Goal: Check status: Check status

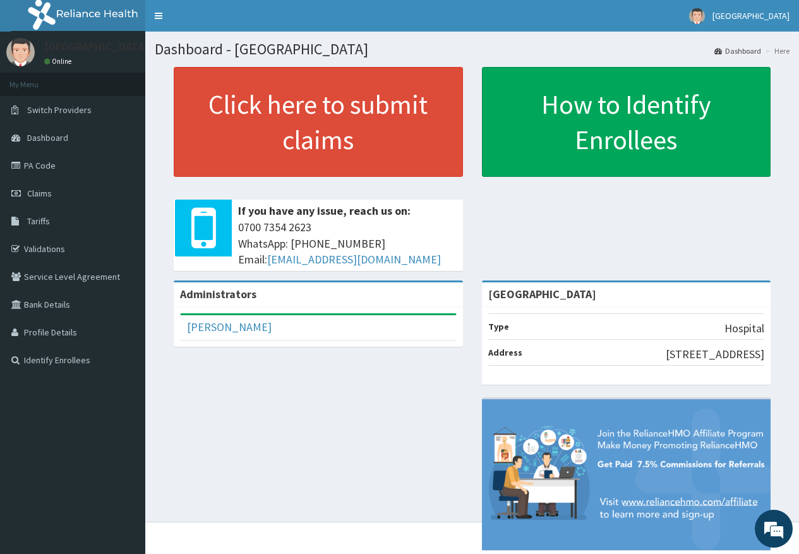
click at [50, 192] on span "Claims" at bounding box center [39, 192] width 25 height 11
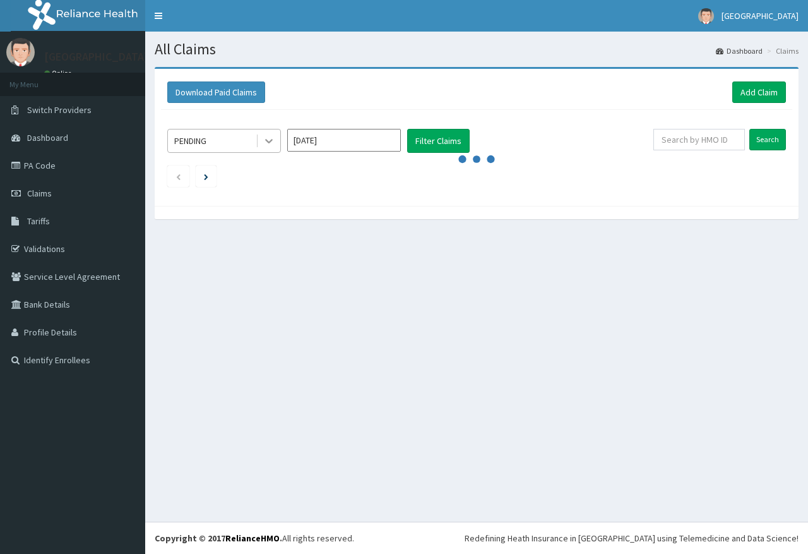
click at [269, 134] on div at bounding box center [269, 140] width 23 height 23
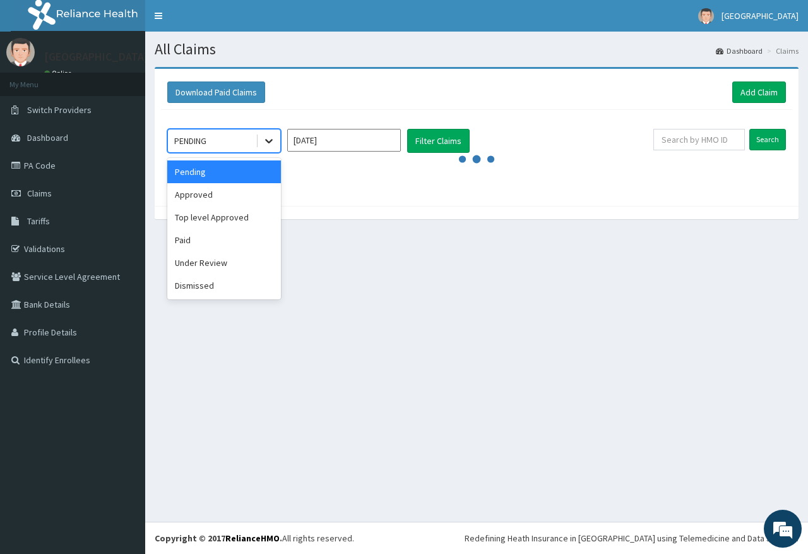
click at [270, 132] on div at bounding box center [269, 140] width 23 height 23
click at [220, 206] on div "Top level Approved" at bounding box center [224, 217] width 114 height 23
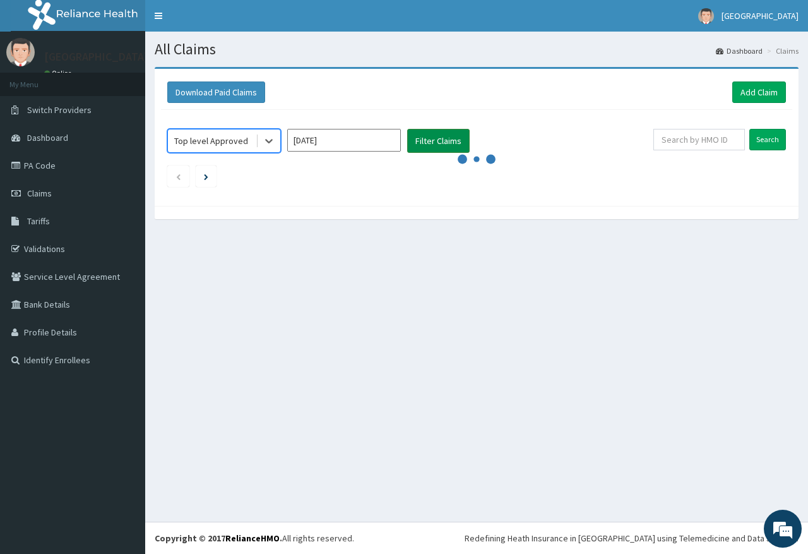
click at [448, 134] on button "Filter Claims" at bounding box center [438, 141] width 62 height 24
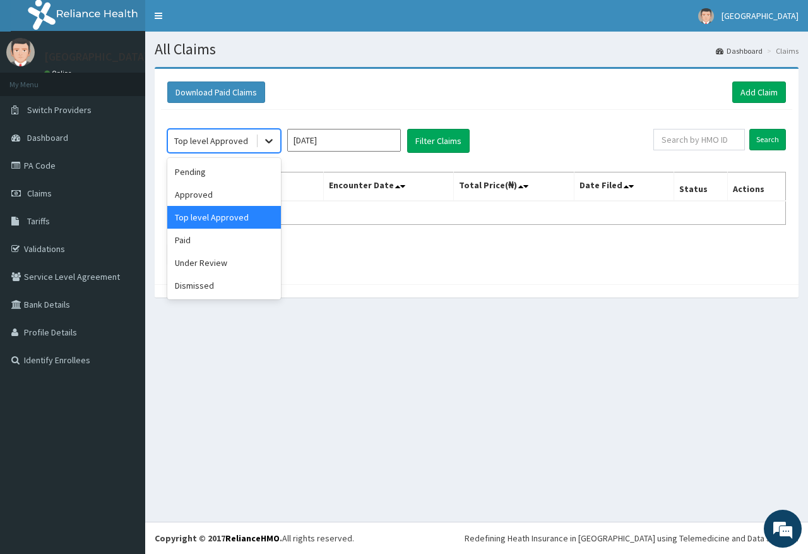
click at [266, 140] on icon at bounding box center [269, 142] width 8 height 4
click at [217, 234] on div "Paid" at bounding box center [224, 240] width 114 height 23
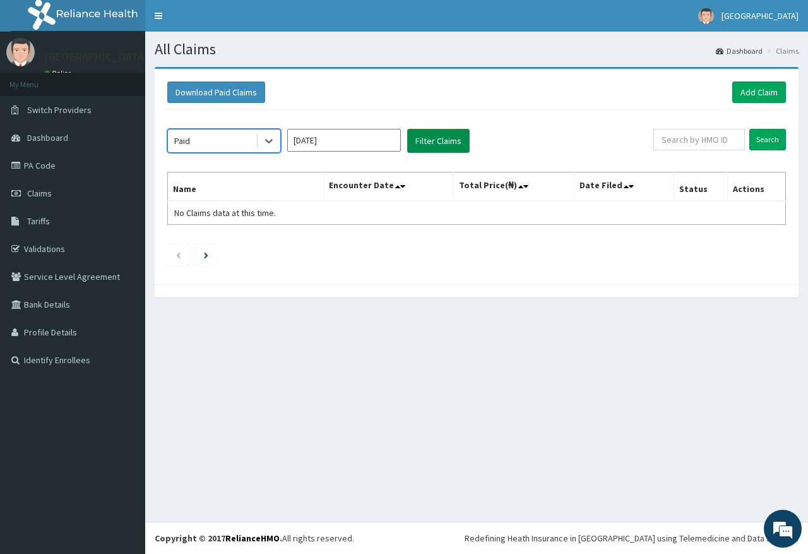
click at [451, 140] on button "Filter Claims" at bounding box center [438, 141] width 62 height 24
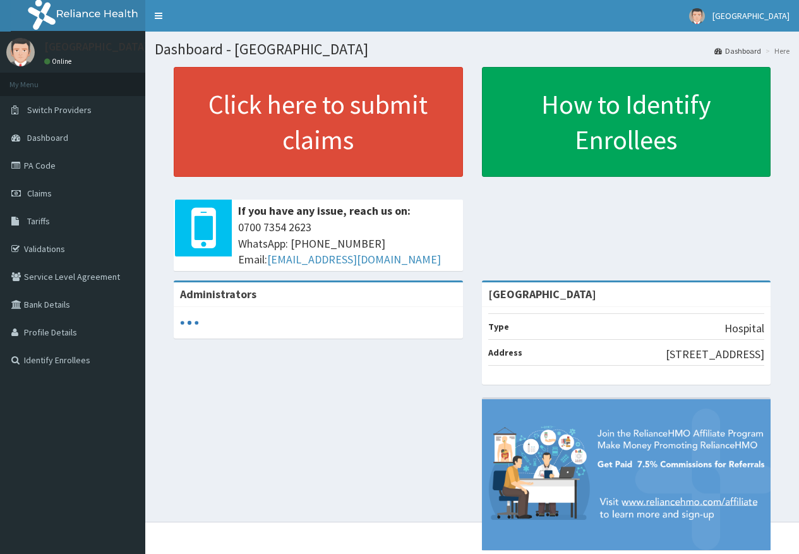
click at [35, 196] on span "Claims" at bounding box center [39, 192] width 25 height 11
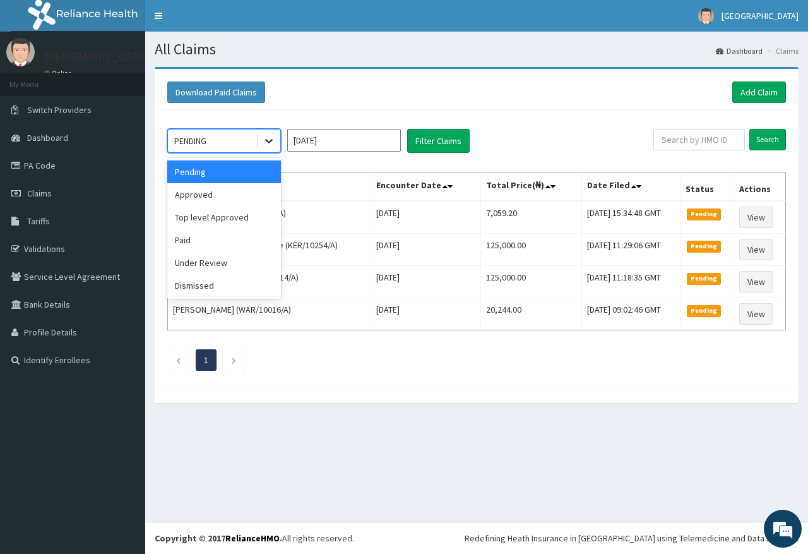
click at [273, 136] on icon at bounding box center [269, 140] width 13 height 13
click at [232, 246] on div "Paid" at bounding box center [224, 240] width 114 height 23
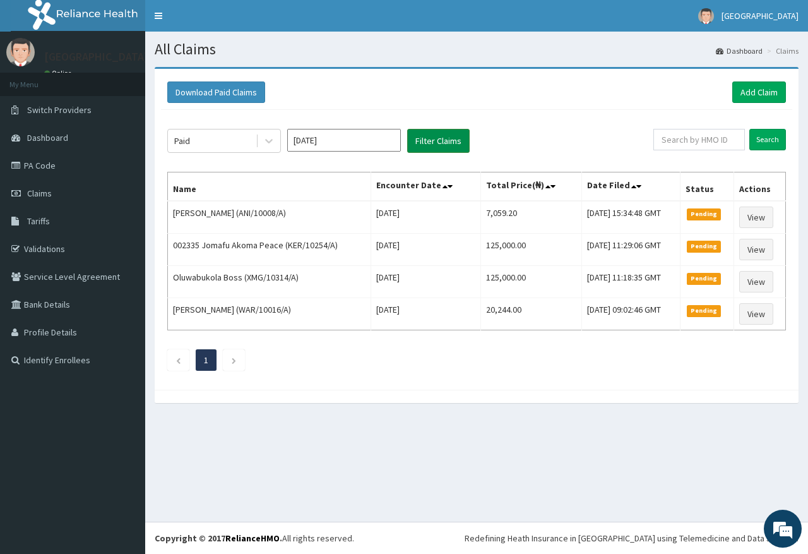
click at [436, 145] on button "Filter Claims" at bounding box center [438, 141] width 62 height 24
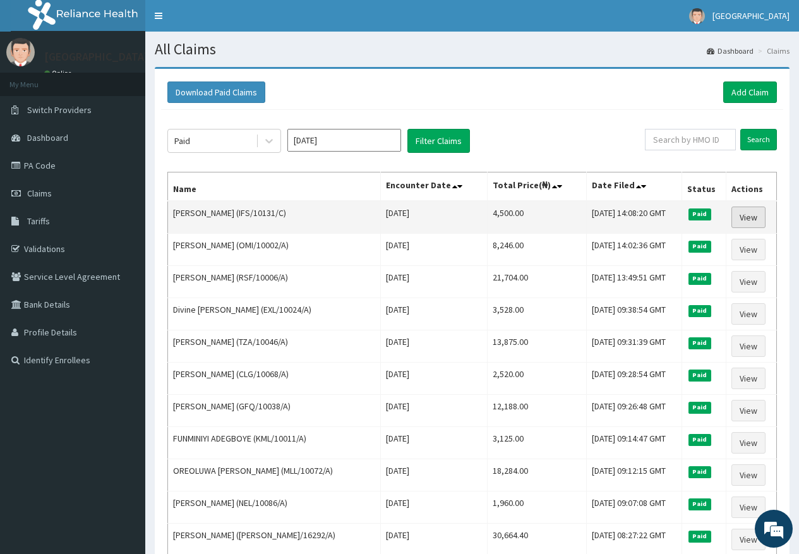
click at [757, 222] on link "View" at bounding box center [748, 216] width 34 height 21
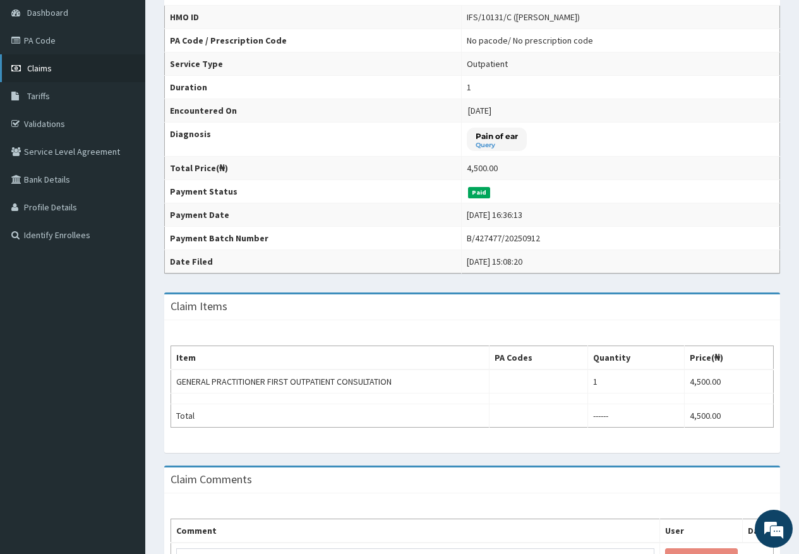
scroll to position [126, 0]
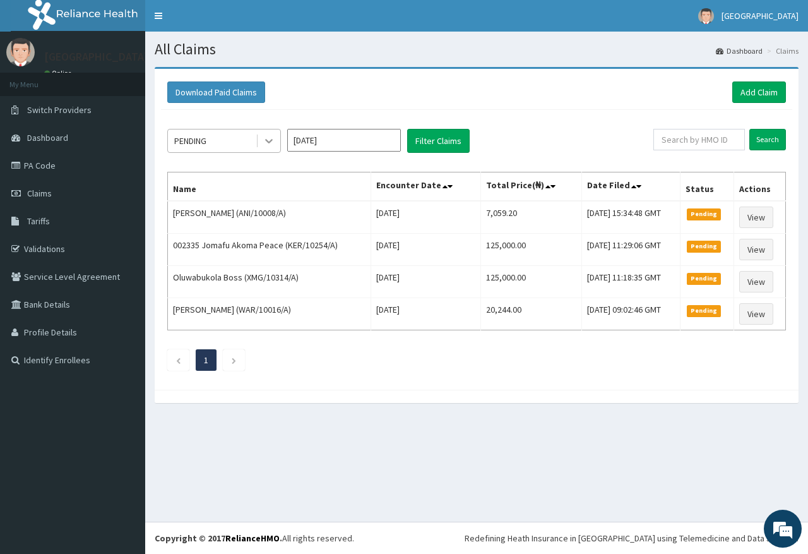
click at [263, 137] on icon at bounding box center [269, 140] width 13 height 13
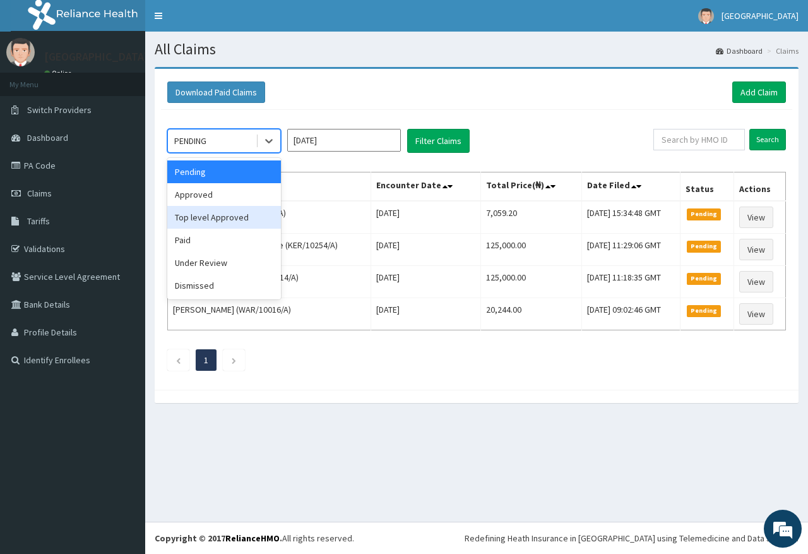
click at [249, 222] on div "Top level Approved" at bounding box center [224, 217] width 114 height 23
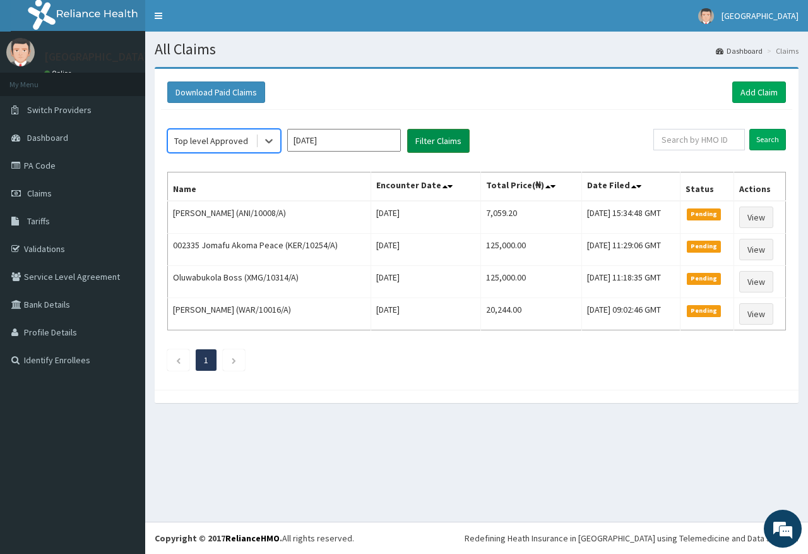
click at [427, 134] on button "Filter Claims" at bounding box center [438, 141] width 62 height 24
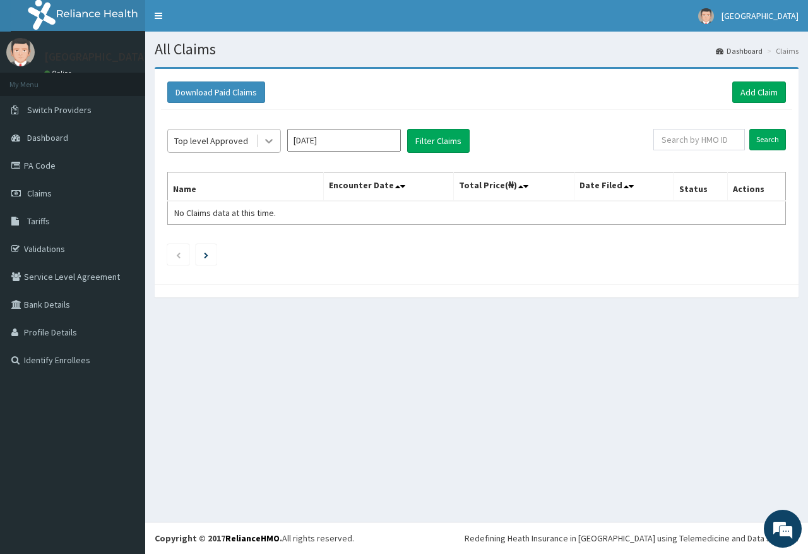
click at [264, 134] on div at bounding box center [269, 140] width 23 height 23
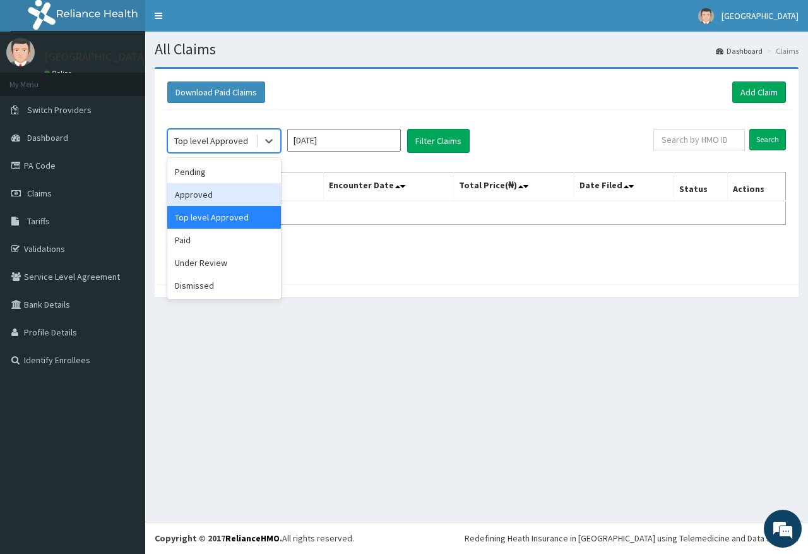
click at [263, 187] on div "Approved" at bounding box center [224, 194] width 114 height 23
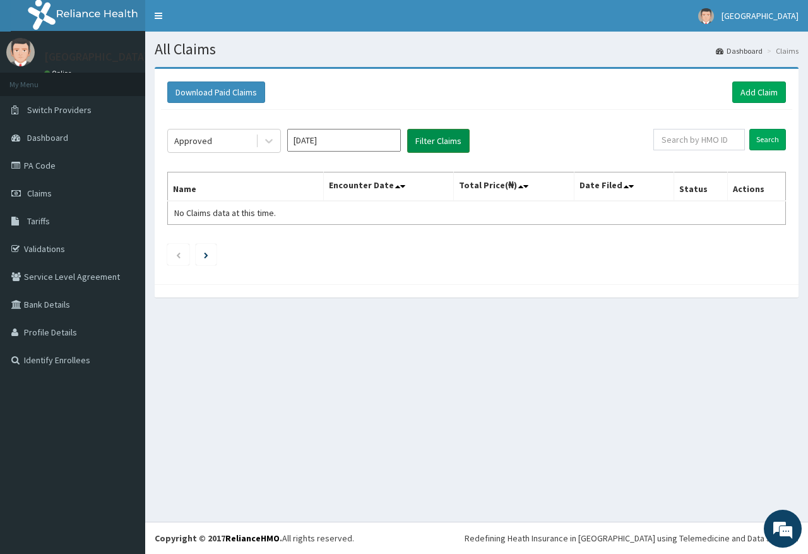
click at [415, 143] on button "Filter Claims" at bounding box center [438, 141] width 62 height 24
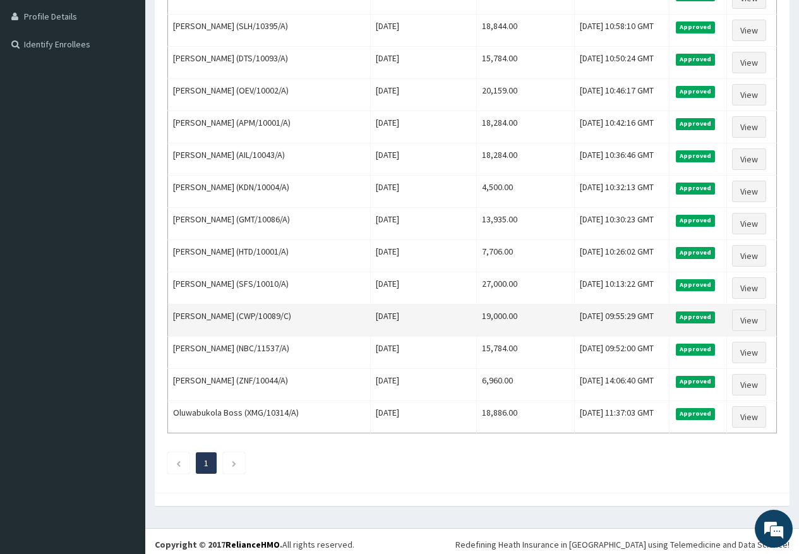
scroll to position [322, 0]
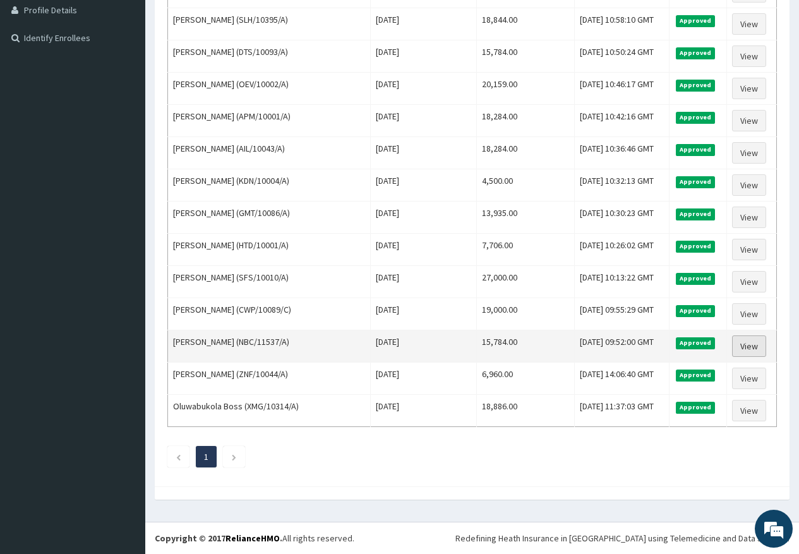
click at [766, 352] on link "View" at bounding box center [749, 345] width 34 height 21
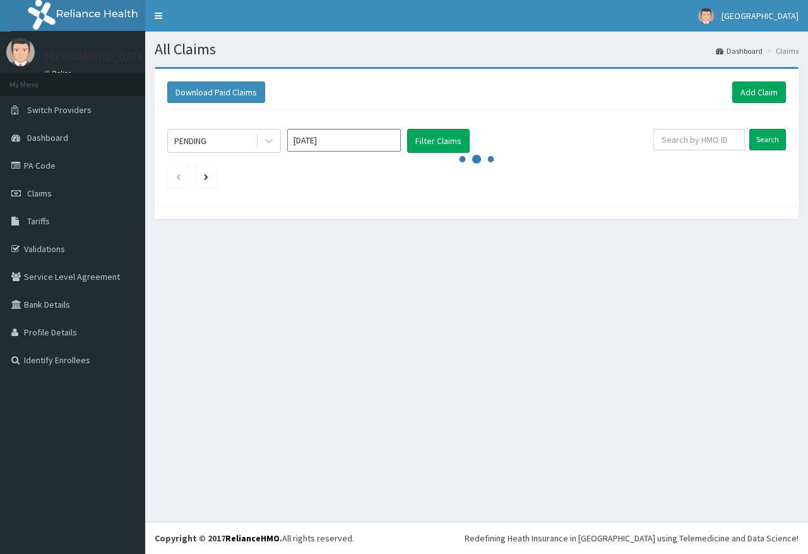
click at [260, 143] on div at bounding box center [269, 140] width 23 height 23
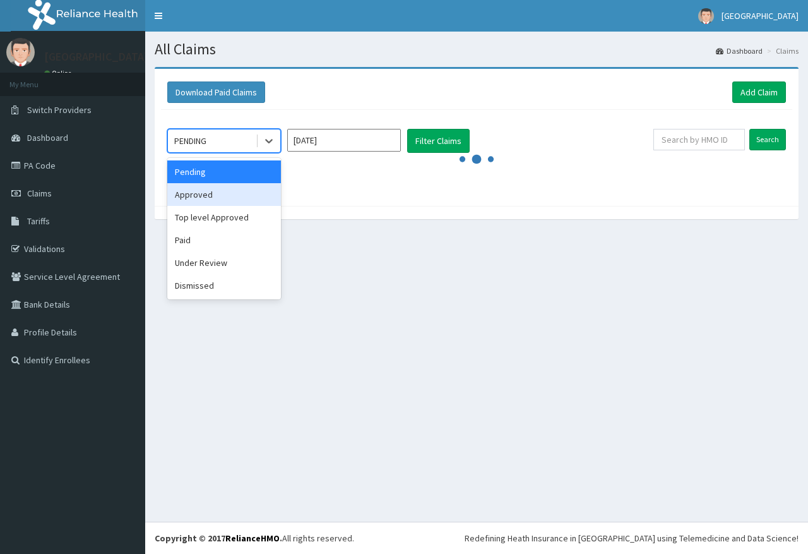
click at [234, 203] on div "Approved" at bounding box center [224, 194] width 114 height 23
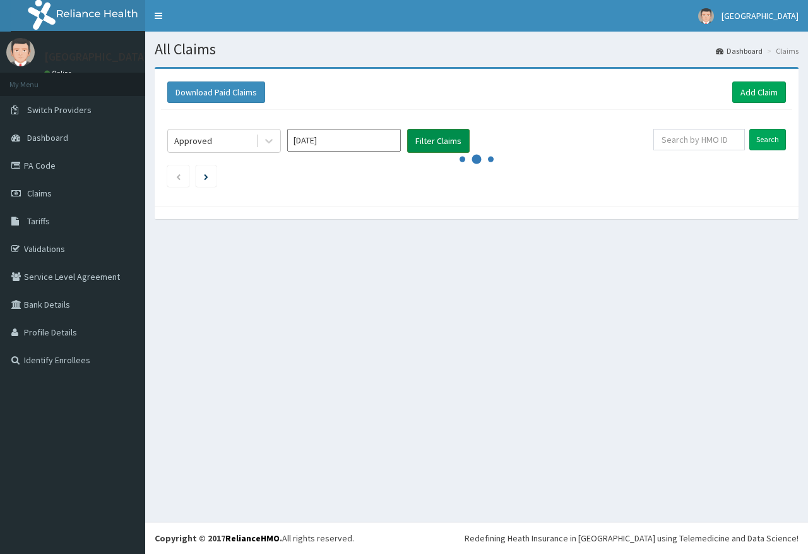
click at [437, 141] on button "Filter Claims" at bounding box center [438, 141] width 62 height 24
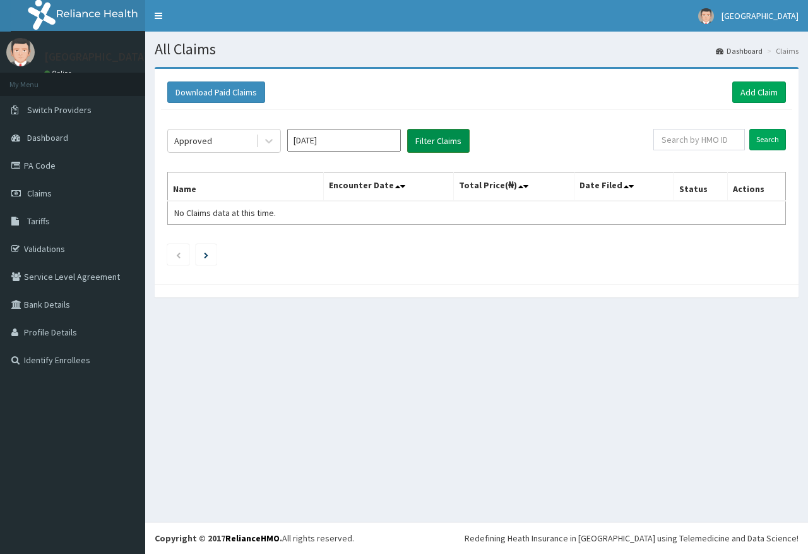
click at [431, 143] on button "Filter Claims" at bounding box center [438, 141] width 62 height 24
click at [432, 142] on button "Filter Claims" at bounding box center [438, 141] width 62 height 24
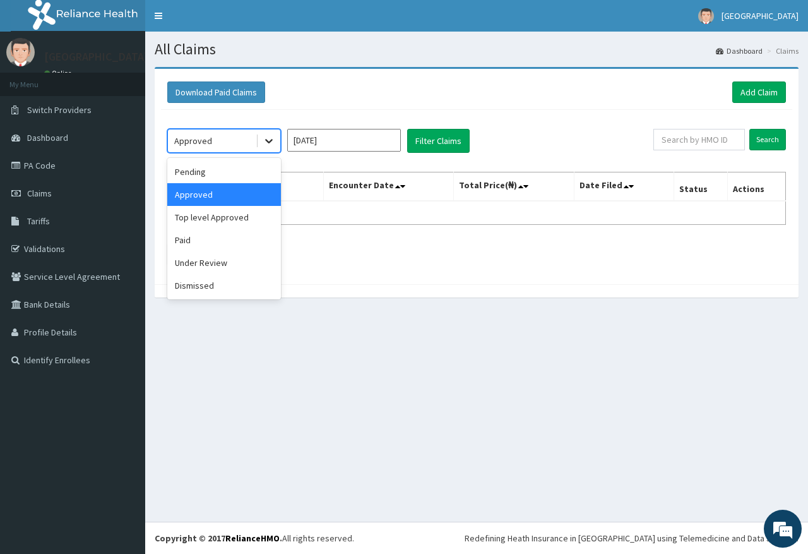
click at [266, 138] on icon at bounding box center [269, 140] width 13 height 13
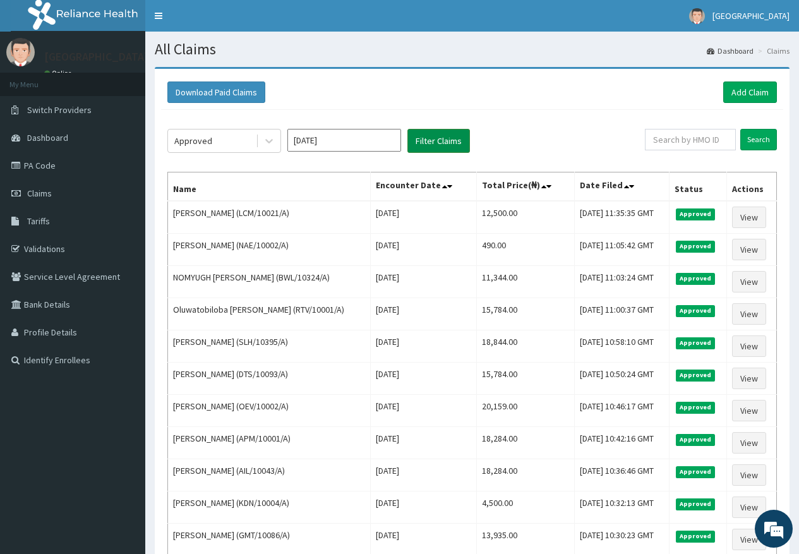
click at [456, 132] on button "Filter Claims" at bounding box center [438, 141] width 62 height 24
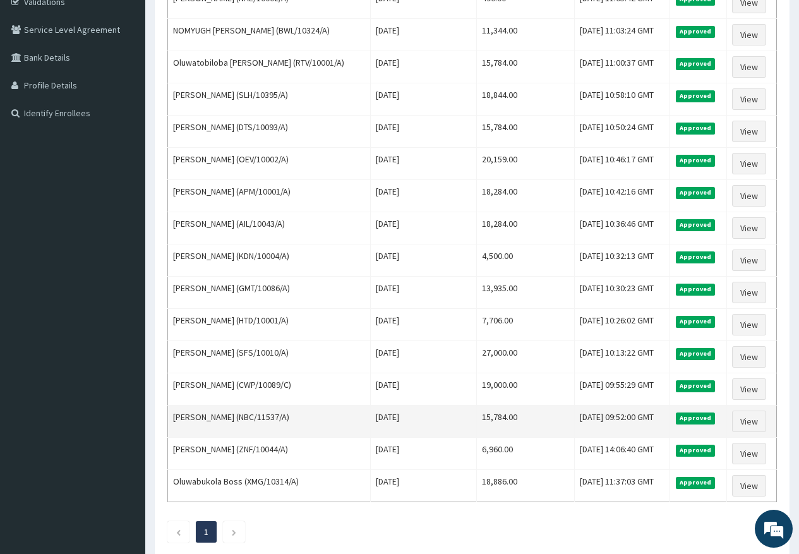
scroll to position [322, 0]
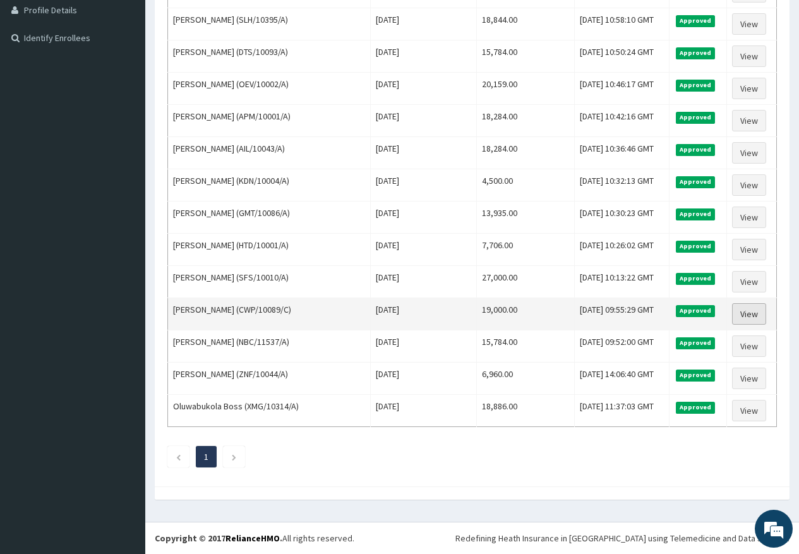
click at [761, 306] on link "View" at bounding box center [749, 313] width 34 height 21
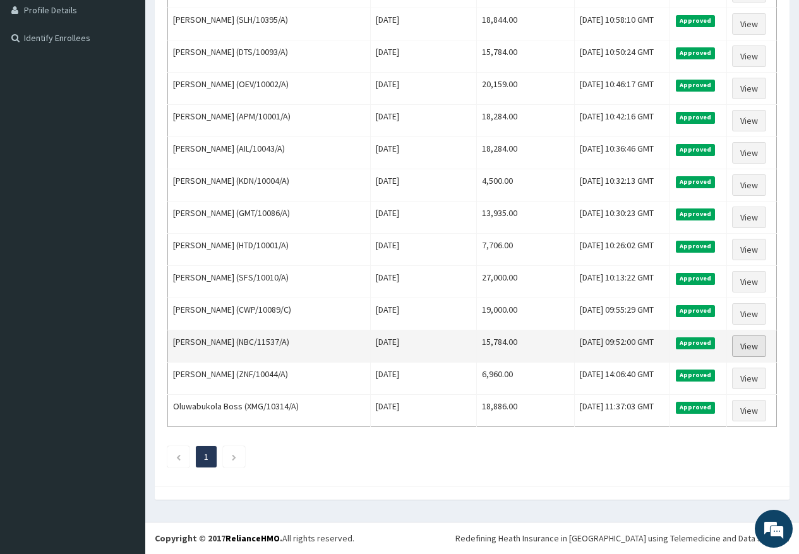
click at [761, 346] on link "View" at bounding box center [749, 345] width 34 height 21
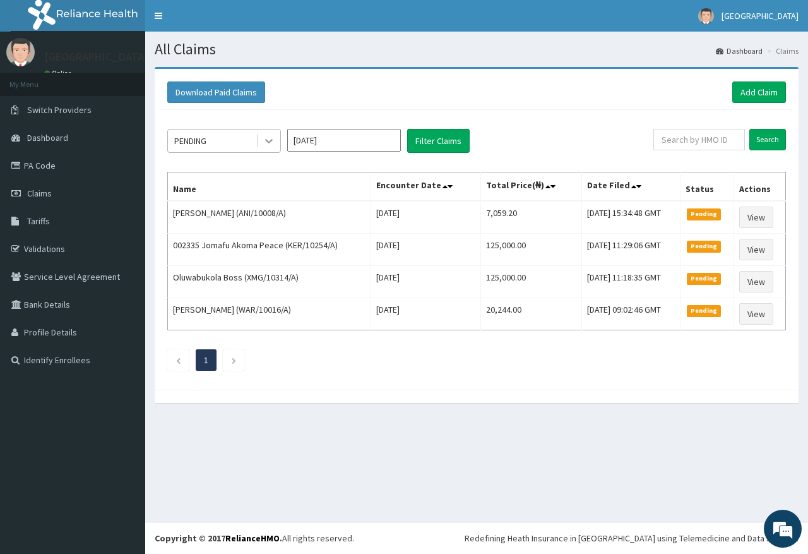
click at [267, 141] on icon at bounding box center [269, 142] width 8 height 4
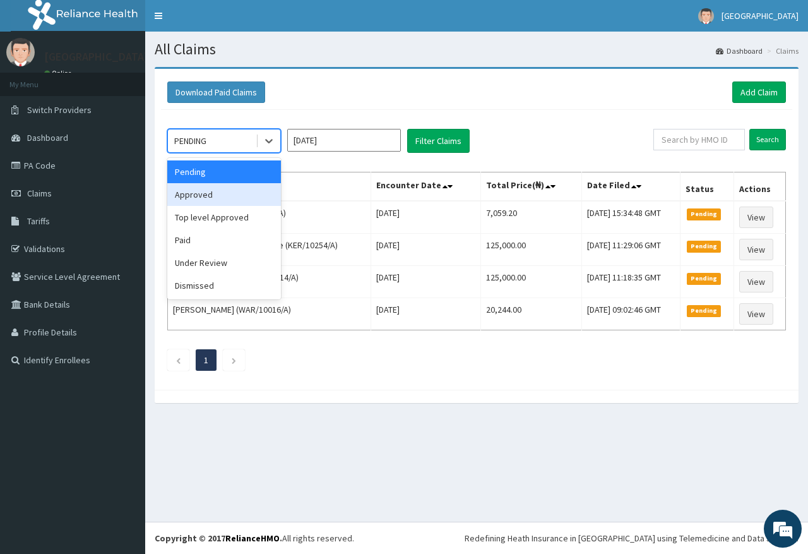
click at [227, 196] on div "Approved" at bounding box center [224, 194] width 114 height 23
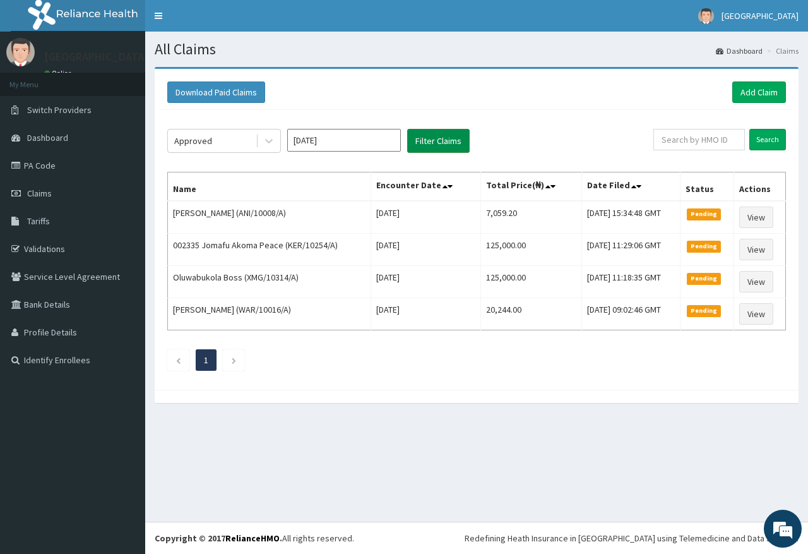
click at [444, 140] on button "Filter Claims" at bounding box center [438, 141] width 62 height 24
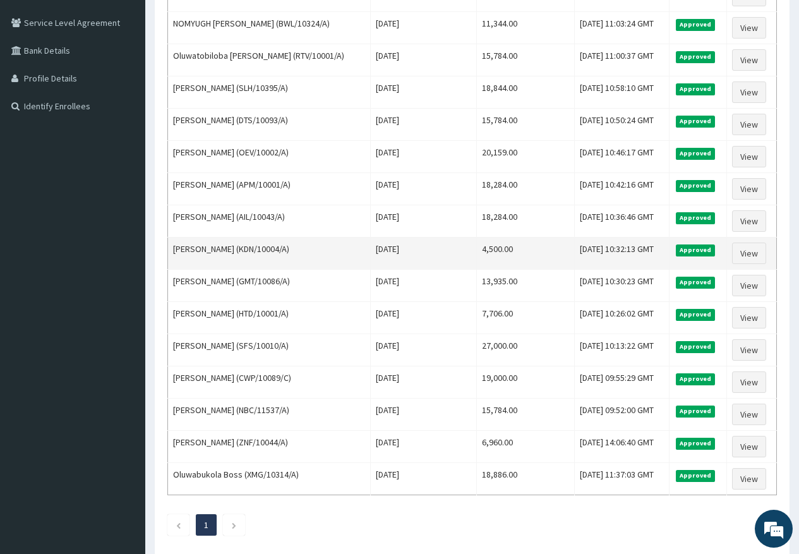
scroll to position [322, 0]
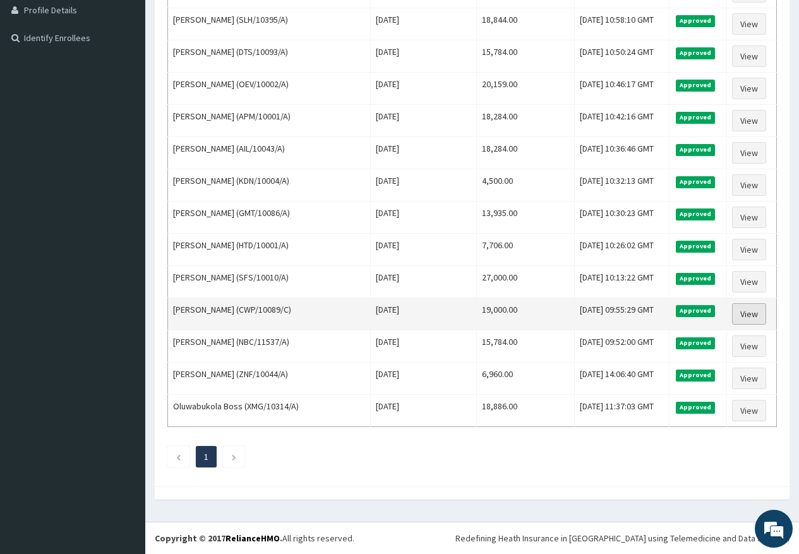
click at [752, 311] on link "View" at bounding box center [749, 313] width 34 height 21
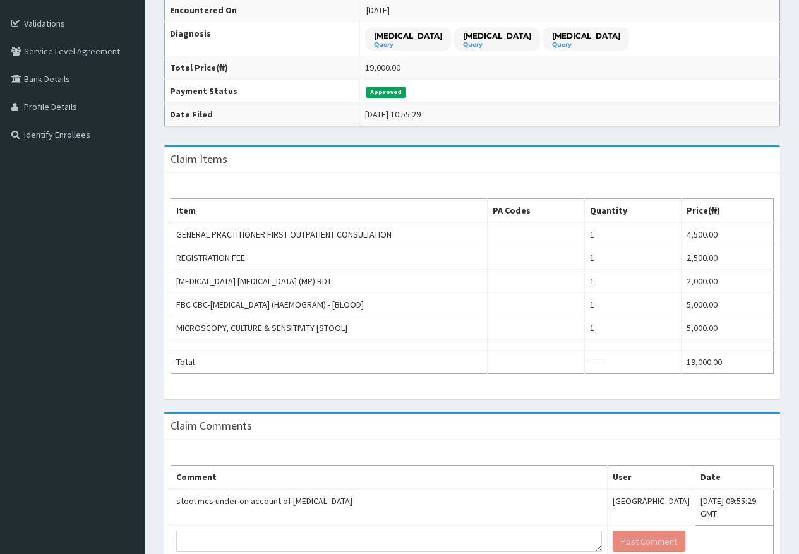
scroll to position [253, 0]
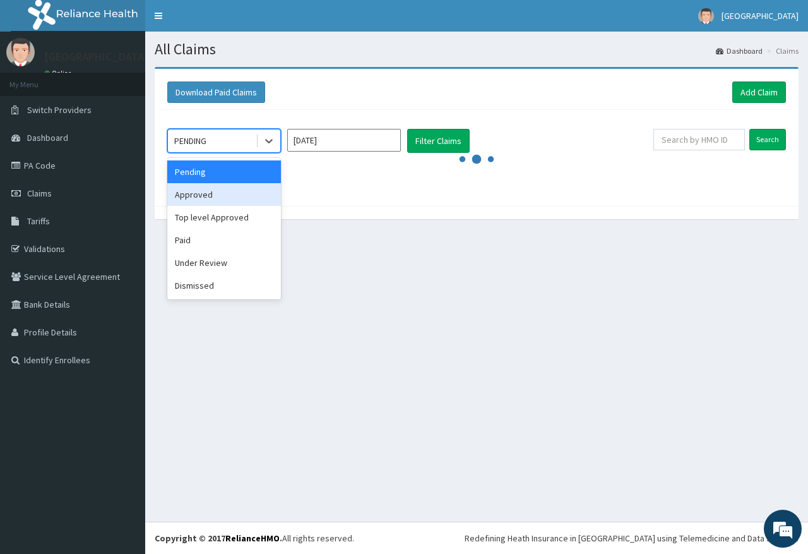
click at [244, 193] on div "Approved" at bounding box center [224, 194] width 114 height 23
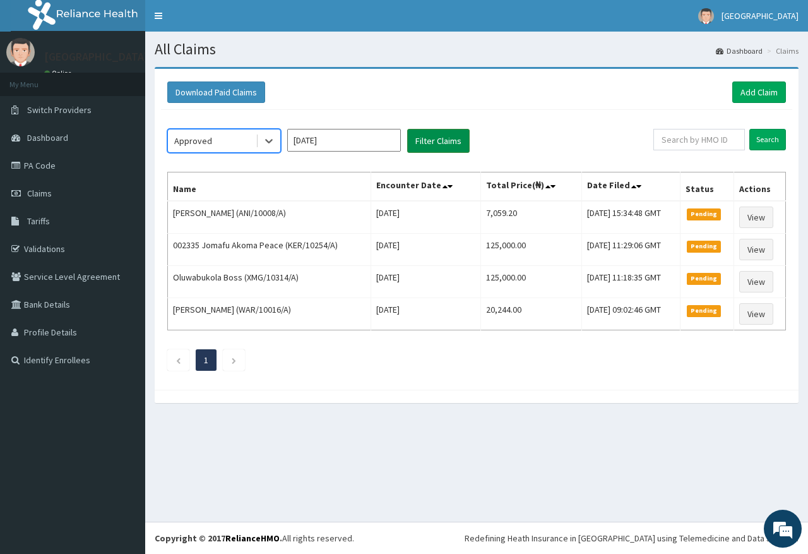
click at [430, 139] on button "Filter Claims" at bounding box center [438, 141] width 62 height 24
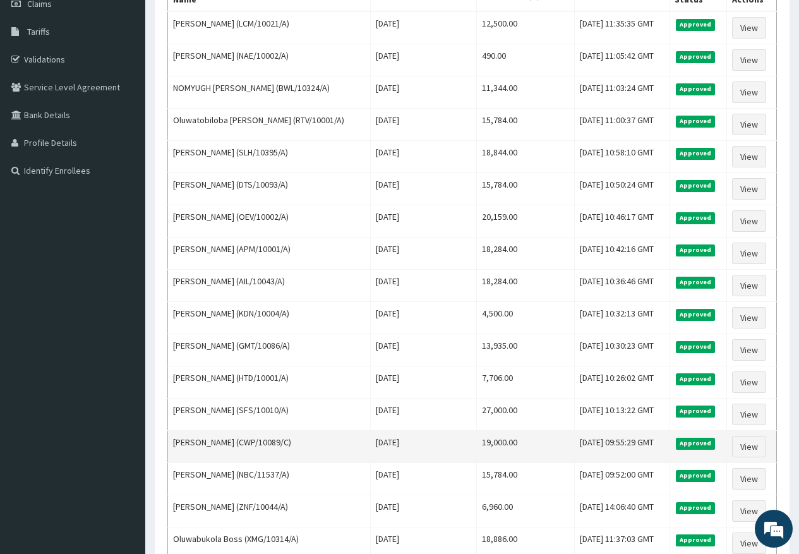
scroll to position [316, 0]
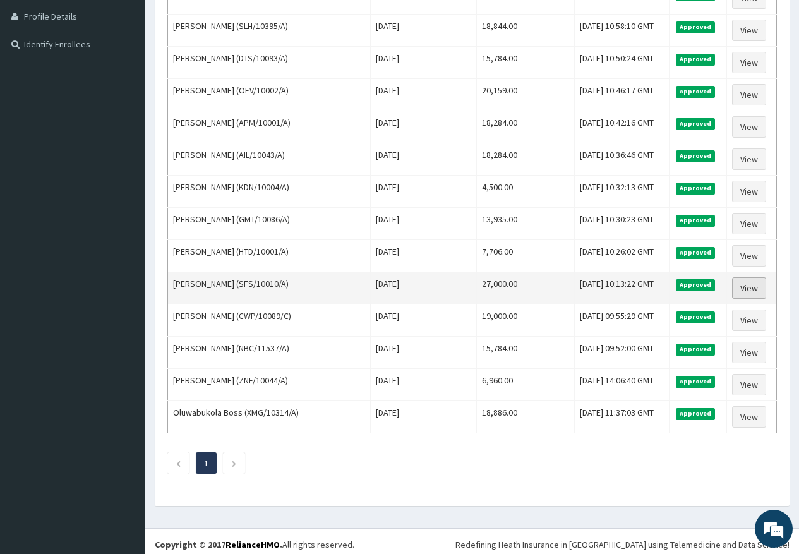
click at [762, 286] on link "View" at bounding box center [749, 287] width 34 height 21
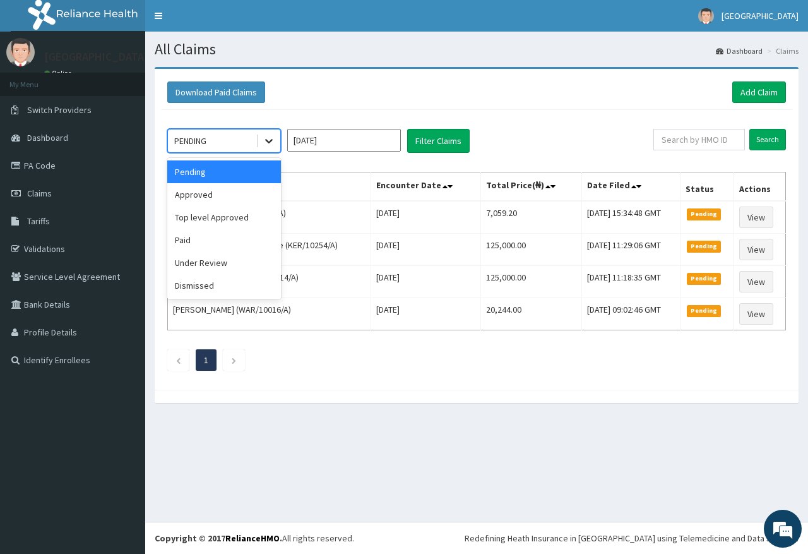
drag, startPoint x: 273, startPoint y: 136, endPoint x: 271, endPoint y: 149, distance: 12.8
click at [273, 138] on icon at bounding box center [269, 140] width 13 height 13
click at [255, 191] on div "Approved" at bounding box center [224, 194] width 114 height 23
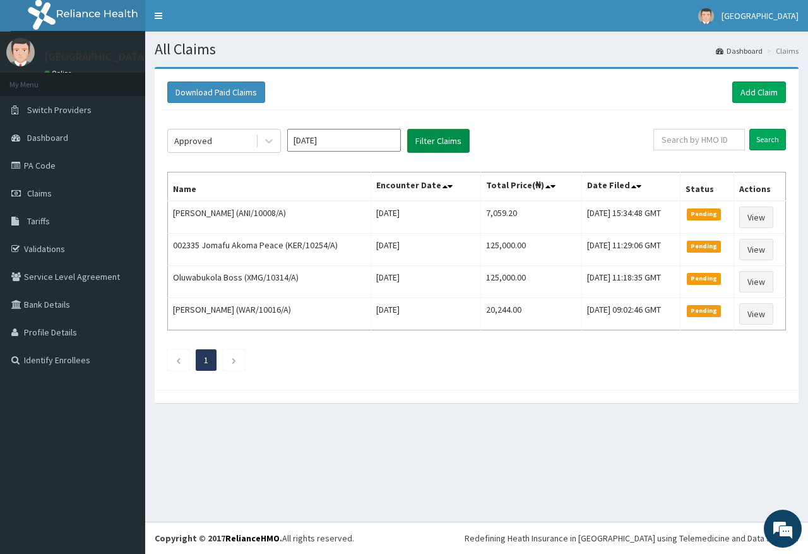
click at [451, 129] on button "Filter Claims" at bounding box center [438, 141] width 62 height 24
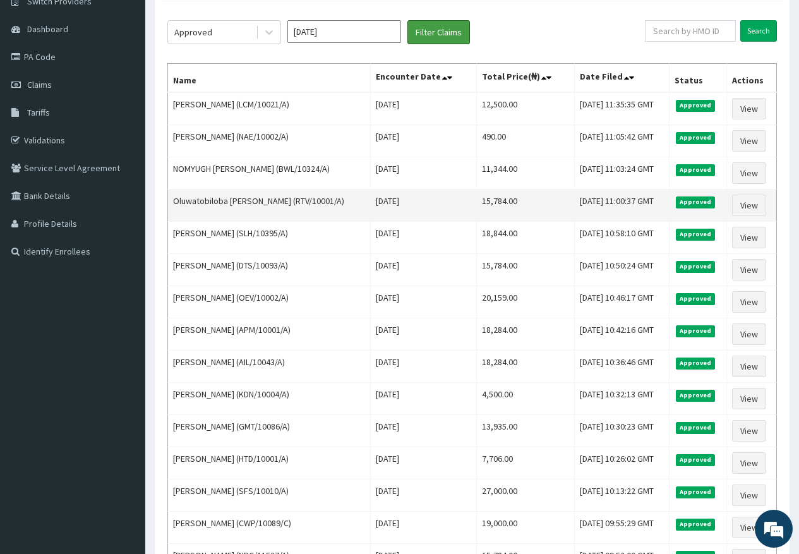
scroll to position [126, 0]
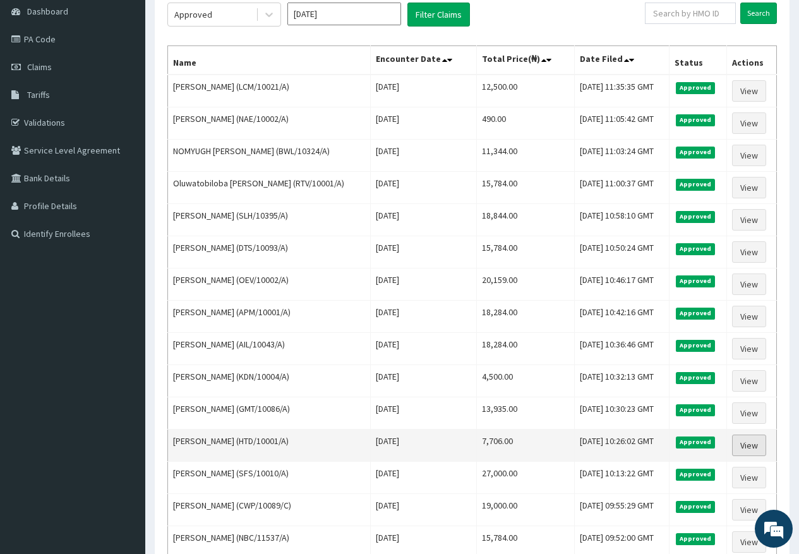
click at [748, 443] on link "View" at bounding box center [749, 444] width 34 height 21
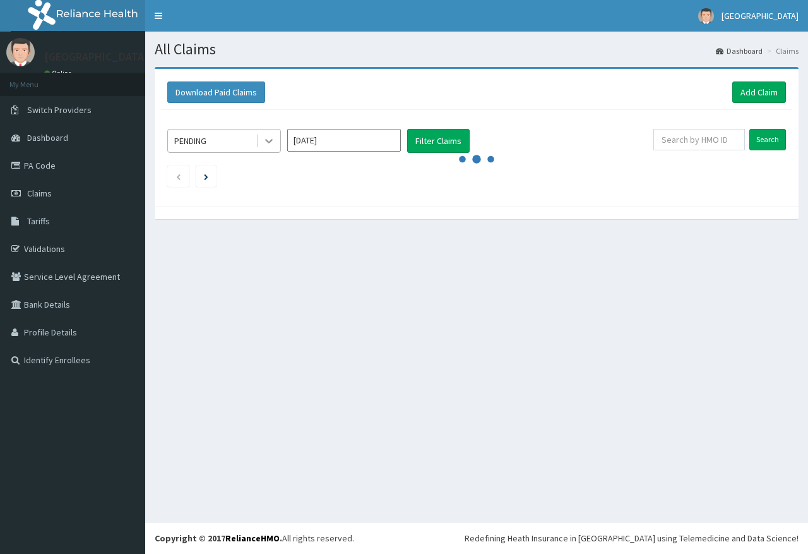
click at [274, 140] on icon at bounding box center [269, 140] width 13 height 13
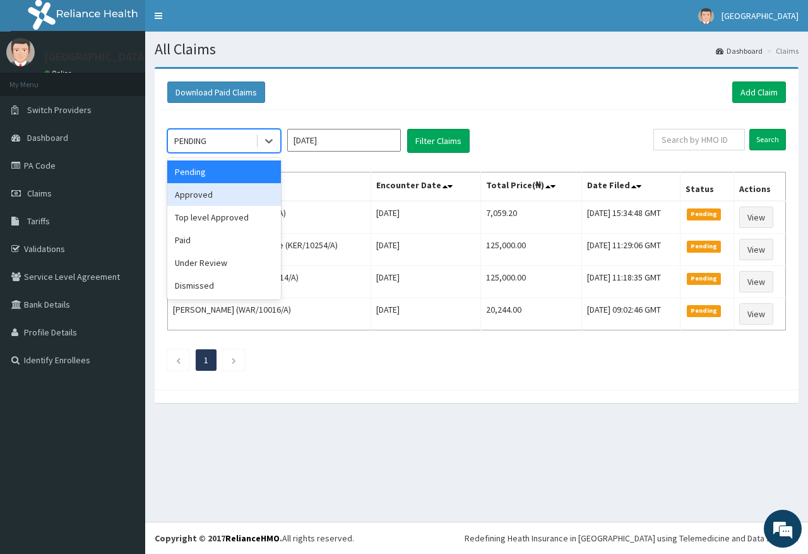
drag, startPoint x: 201, startPoint y: 202, endPoint x: 223, endPoint y: 193, distance: 24.0
click at [203, 201] on div "Approved" at bounding box center [224, 194] width 114 height 23
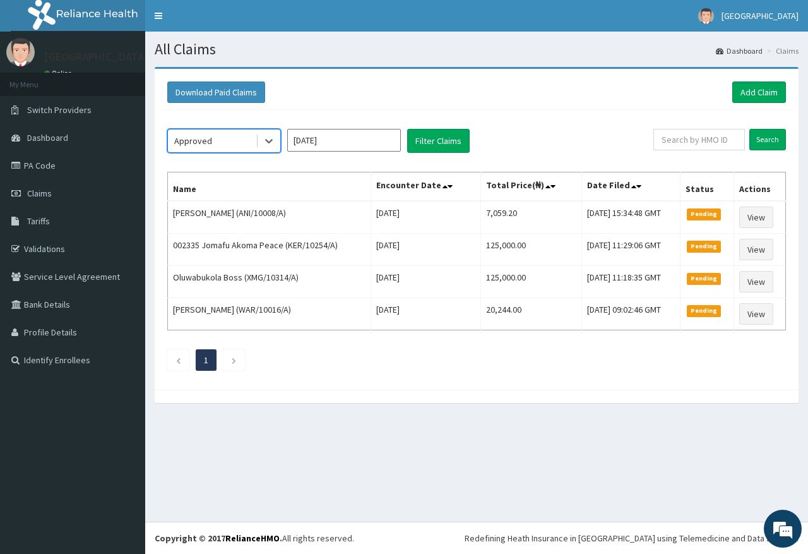
click at [448, 124] on div "option Approved, selected. Select is focused ,type to refine list, press Down t…" at bounding box center [476, 246] width 631 height 273
click at [434, 141] on button "Filter Claims" at bounding box center [438, 141] width 62 height 24
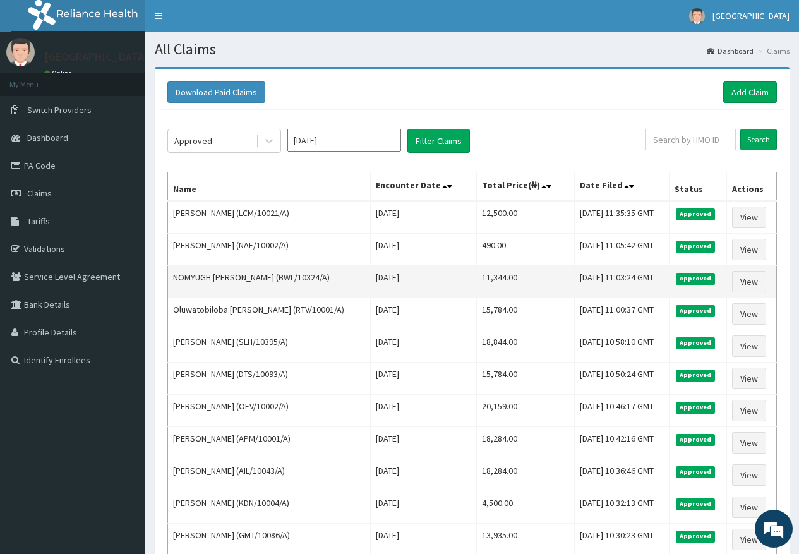
drag, startPoint x: 432, startPoint y: 226, endPoint x: 417, endPoint y: 280, distance: 55.8
drag, startPoint x: 417, startPoint y: 280, endPoint x: 388, endPoint y: 275, distance: 29.5
click at [388, 275] on td "[DATE]" at bounding box center [423, 282] width 105 height 32
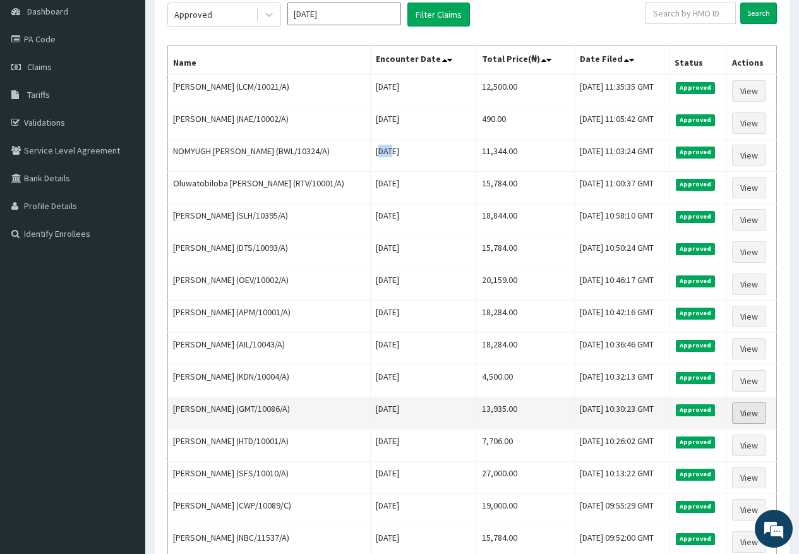
click at [756, 407] on link "View" at bounding box center [749, 412] width 34 height 21
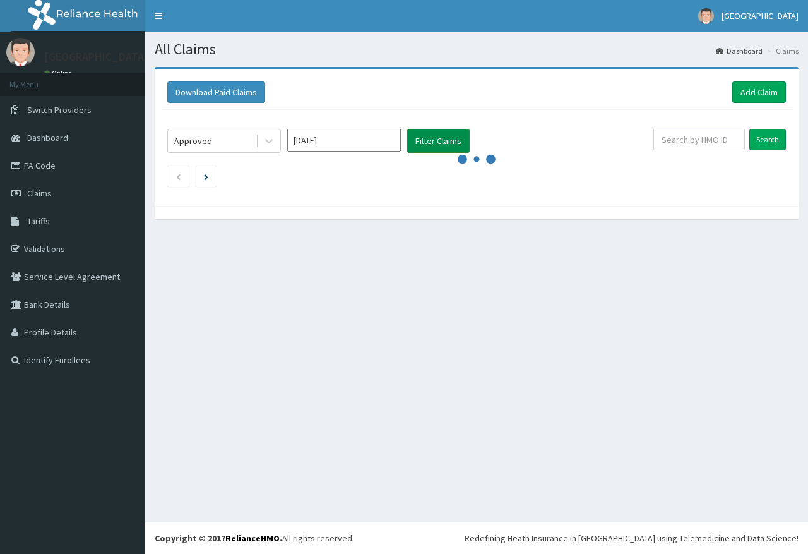
click at [432, 146] on button "Filter Claims" at bounding box center [438, 141] width 62 height 24
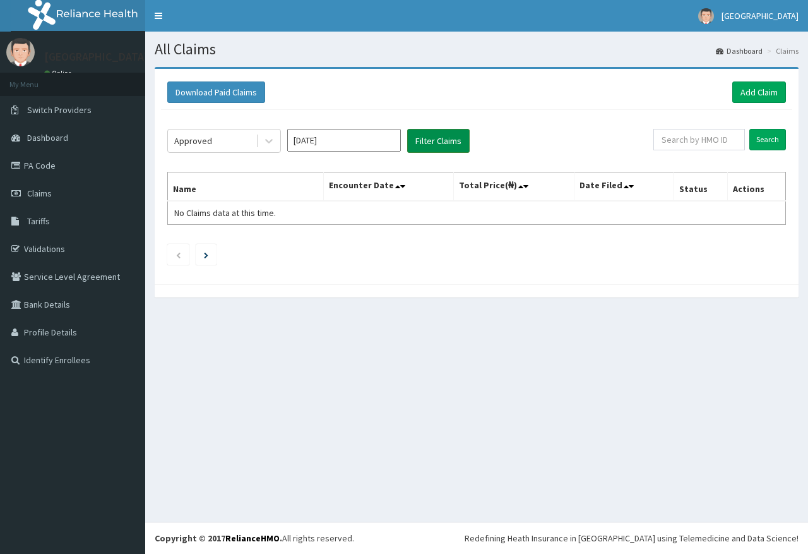
click at [448, 144] on button "Filter Claims" at bounding box center [438, 141] width 62 height 24
click at [449, 147] on button "Filter Claims" at bounding box center [438, 141] width 62 height 24
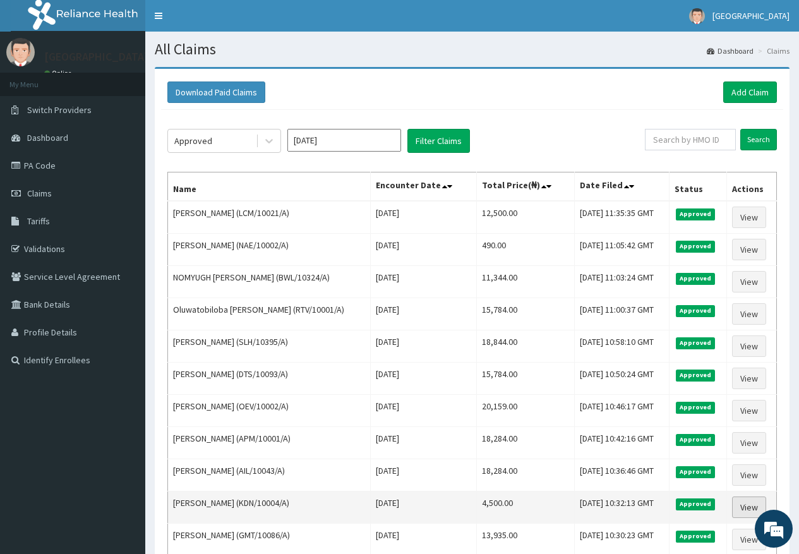
click at [749, 505] on link "View" at bounding box center [749, 506] width 34 height 21
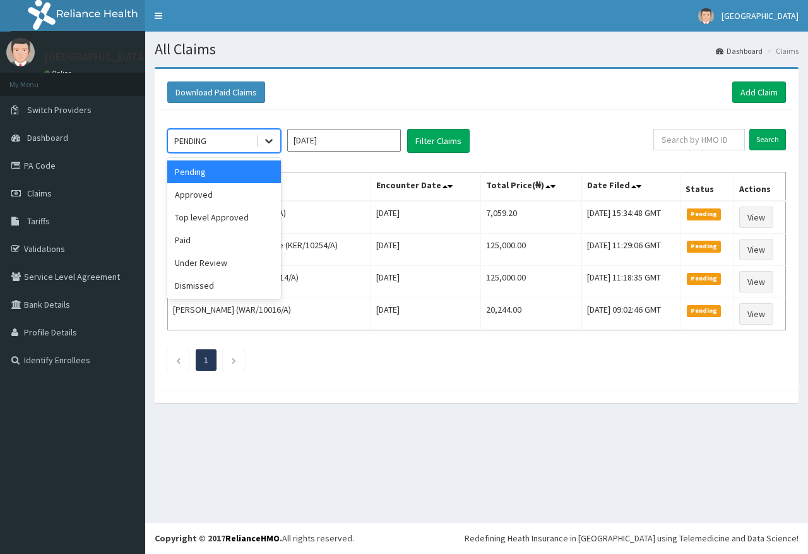
click at [267, 139] on div at bounding box center [269, 140] width 23 height 23
click at [227, 194] on div "Approved" at bounding box center [224, 194] width 114 height 23
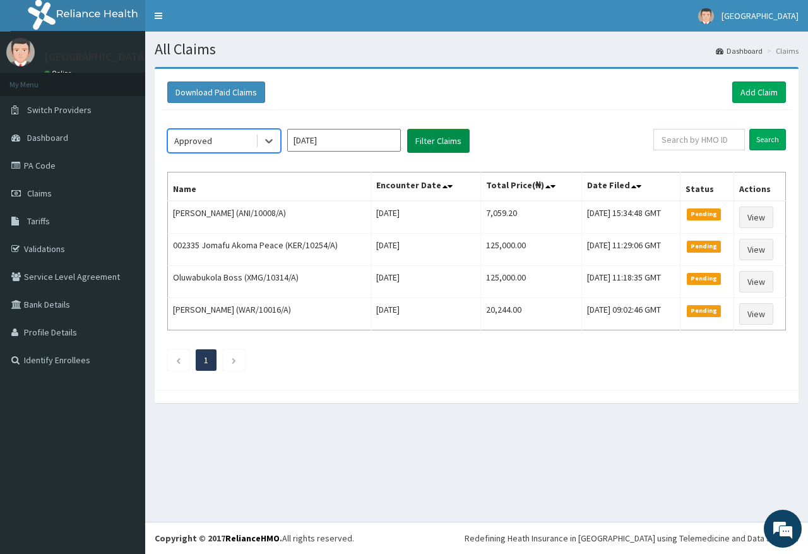
click at [441, 146] on button "Filter Claims" at bounding box center [438, 141] width 62 height 24
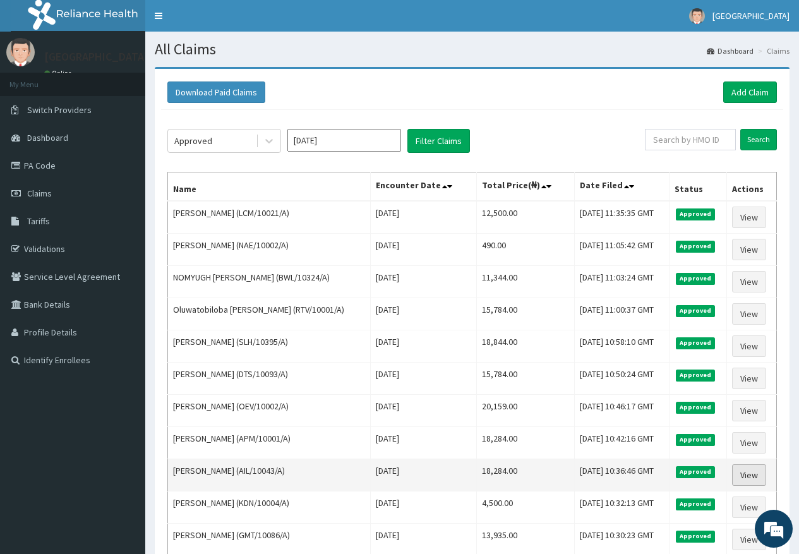
click at [751, 475] on link "View" at bounding box center [749, 474] width 34 height 21
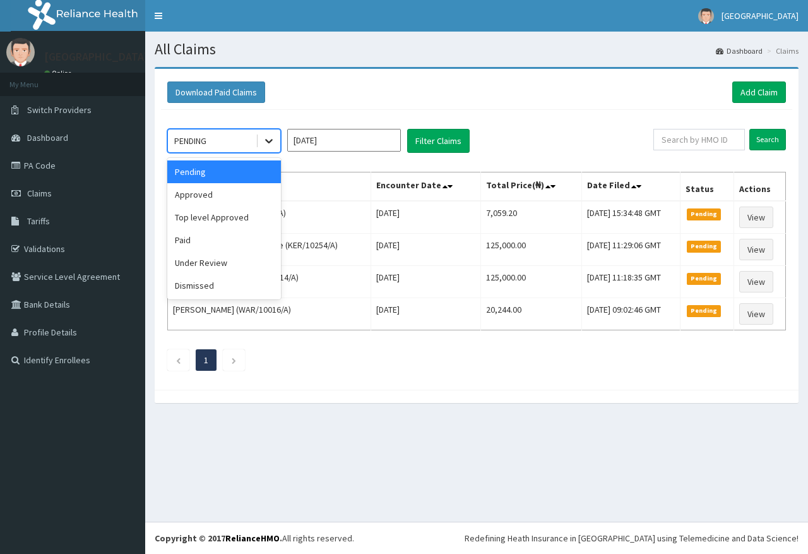
click at [266, 142] on icon at bounding box center [269, 140] width 13 height 13
click at [252, 194] on div "Approved" at bounding box center [224, 194] width 114 height 23
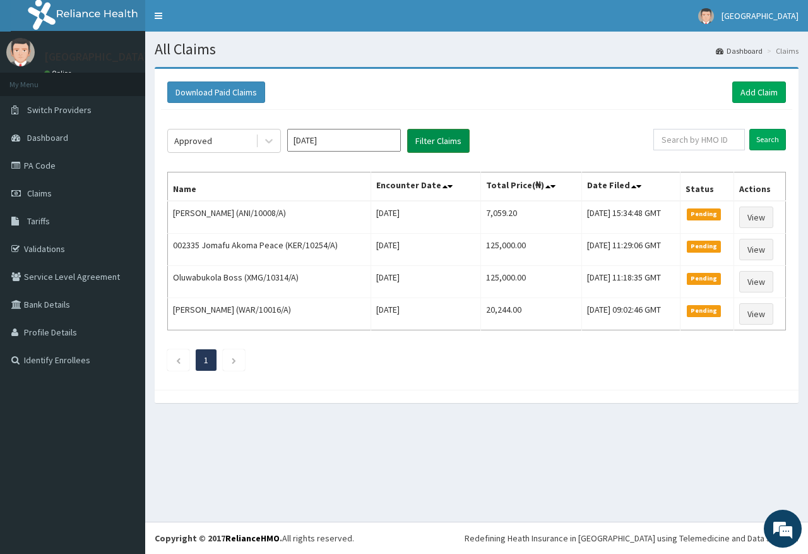
click at [441, 141] on button "Filter Claims" at bounding box center [438, 141] width 62 height 24
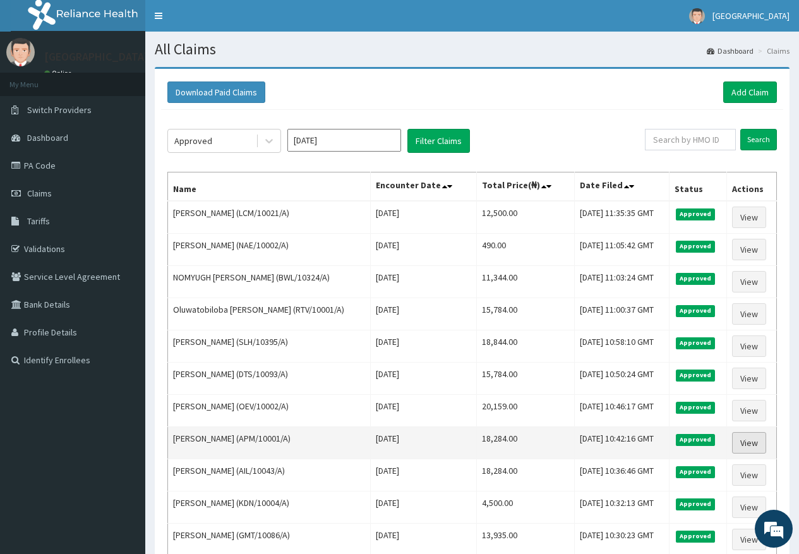
click at [754, 441] on link "View" at bounding box center [749, 442] width 34 height 21
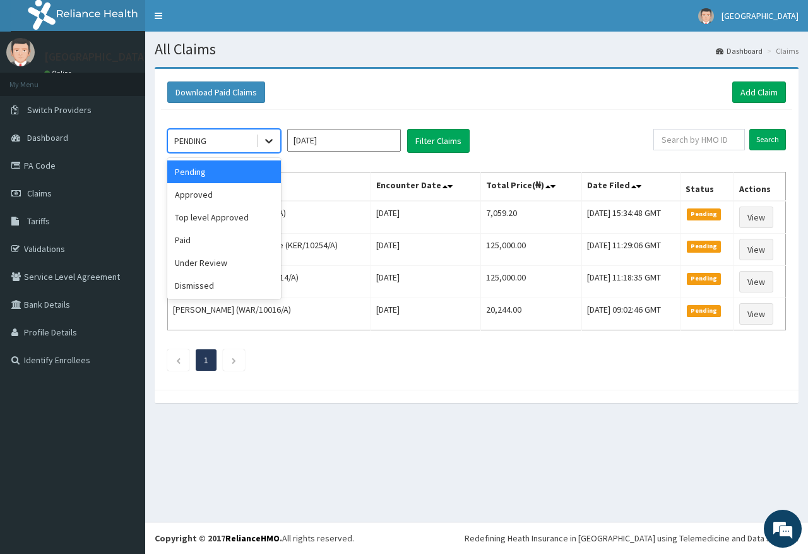
click at [272, 132] on div at bounding box center [269, 140] width 23 height 23
drag, startPoint x: 230, startPoint y: 198, endPoint x: 315, endPoint y: 164, distance: 91.8
click at [234, 198] on div "Approved" at bounding box center [224, 194] width 114 height 23
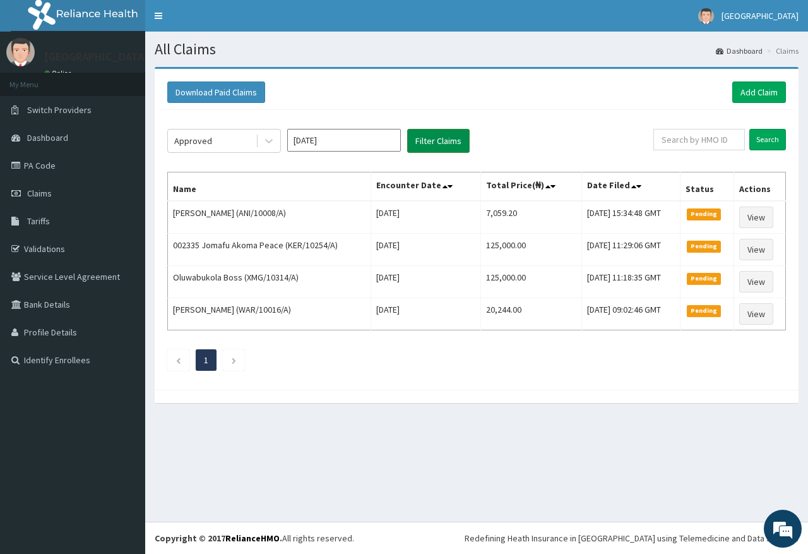
click at [431, 135] on button "Filter Claims" at bounding box center [438, 141] width 62 height 24
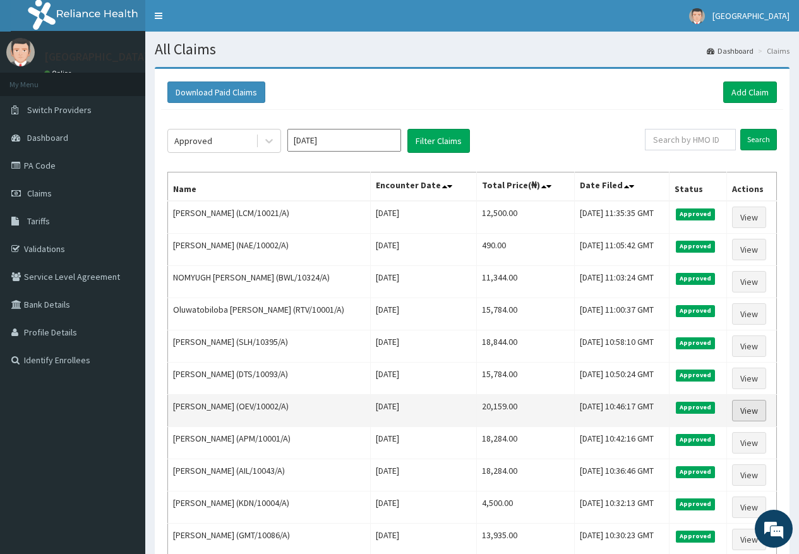
click at [753, 410] on link "View" at bounding box center [749, 410] width 34 height 21
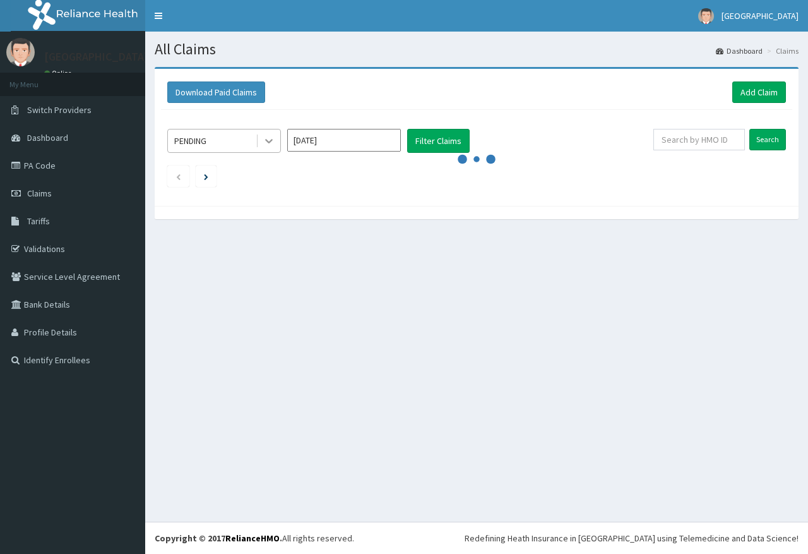
click at [267, 137] on icon at bounding box center [269, 140] width 13 height 13
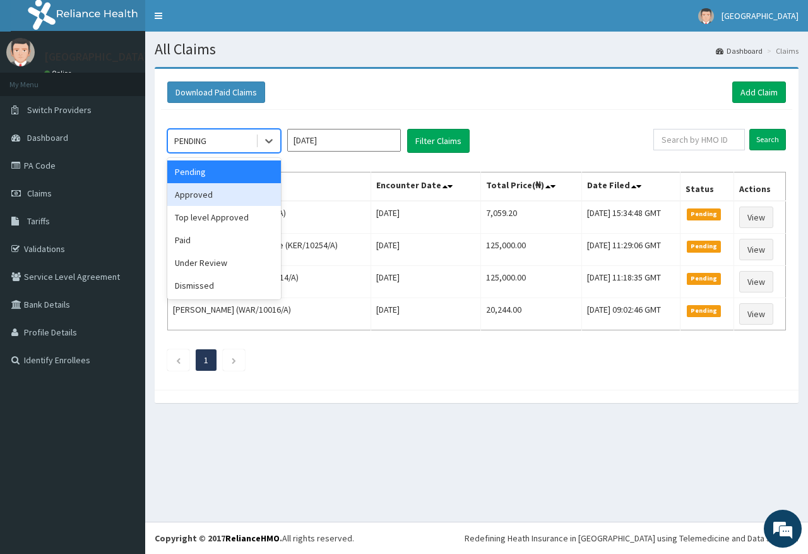
click at [225, 199] on div "Approved" at bounding box center [224, 194] width 114 height 23
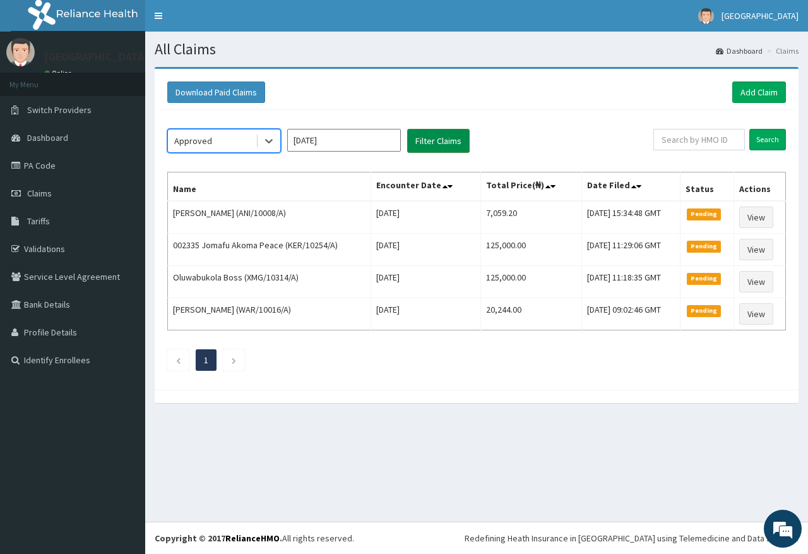
click at [432, 133] on button "Filter Claims" at bounding box center [438, 141] width 62 height 24
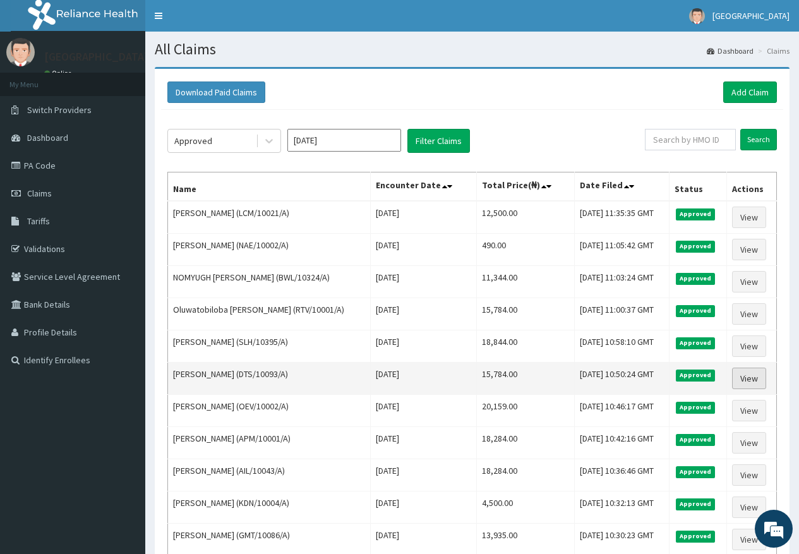
click at [752, 381] on link "View" at bounding box center [749, 377] width 34 height 21
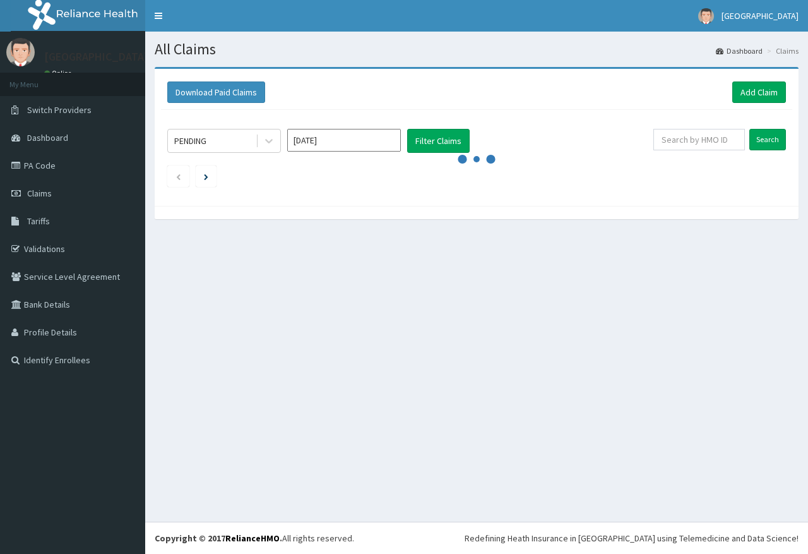
click at [264, 136] on icon at bounding box center [269, 140] width 13 height 13
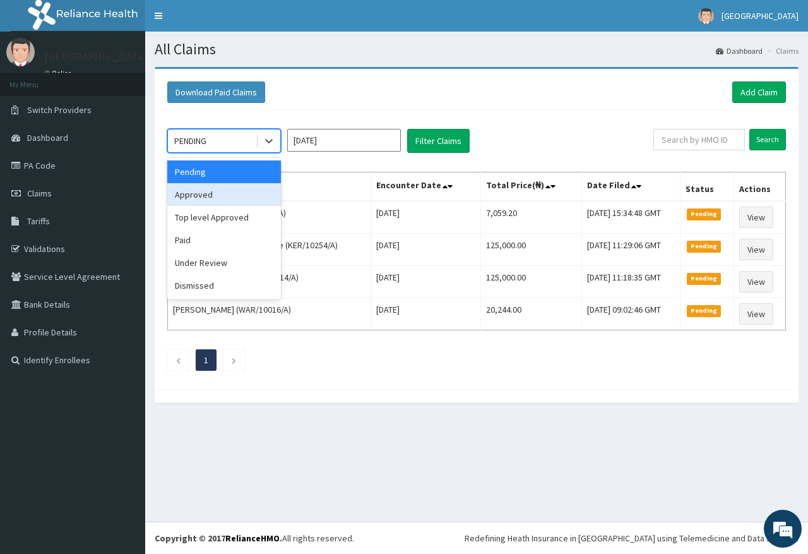
click at [201, 199] on div "Approved" at bounding box center [224, 194] width 114 height 23
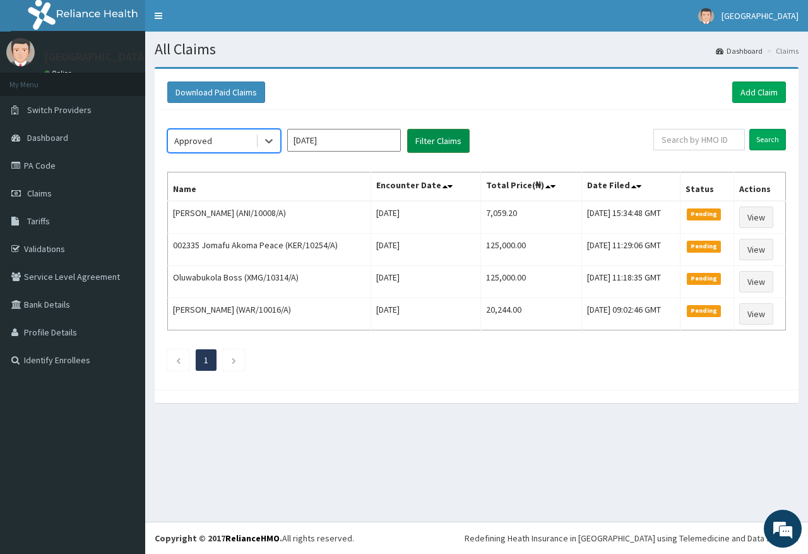
click at [431, 139] on button "Filter Claims" at bounding box center [438, 141] width 62 height 24
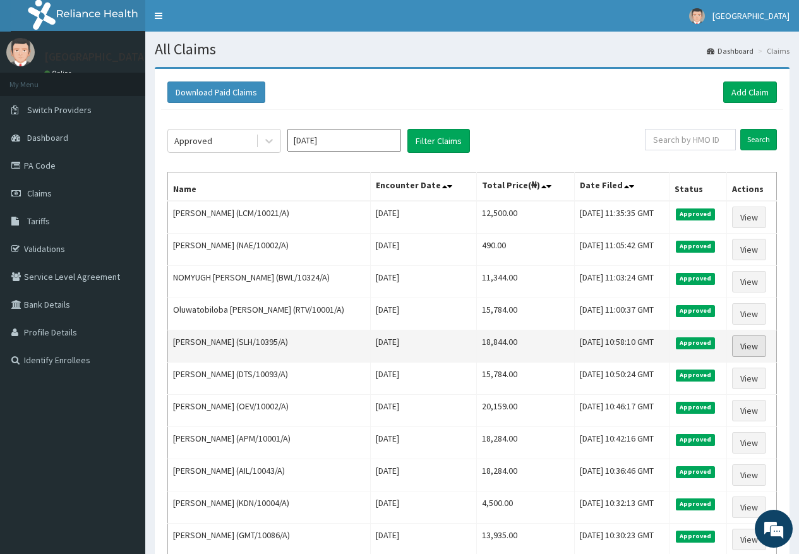
click at [748, 348] on link "View" at bounding box center [749, 345] width 34 height 21
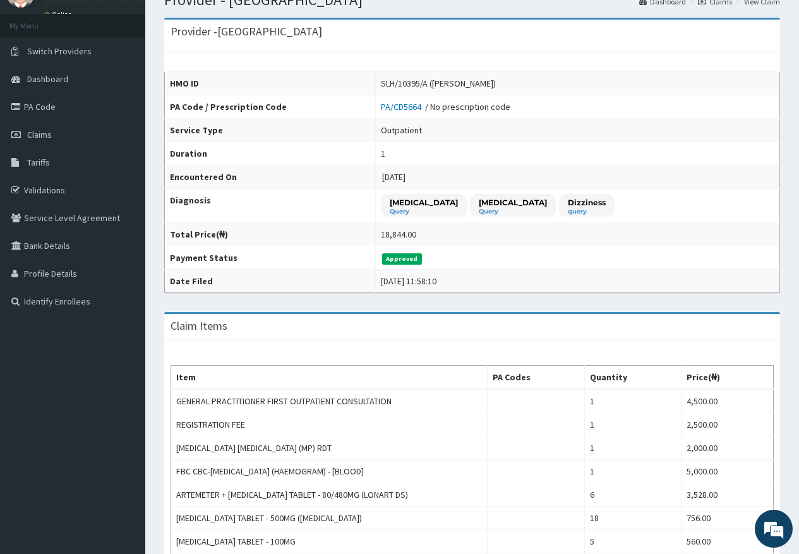
scroll to position [57, 0]
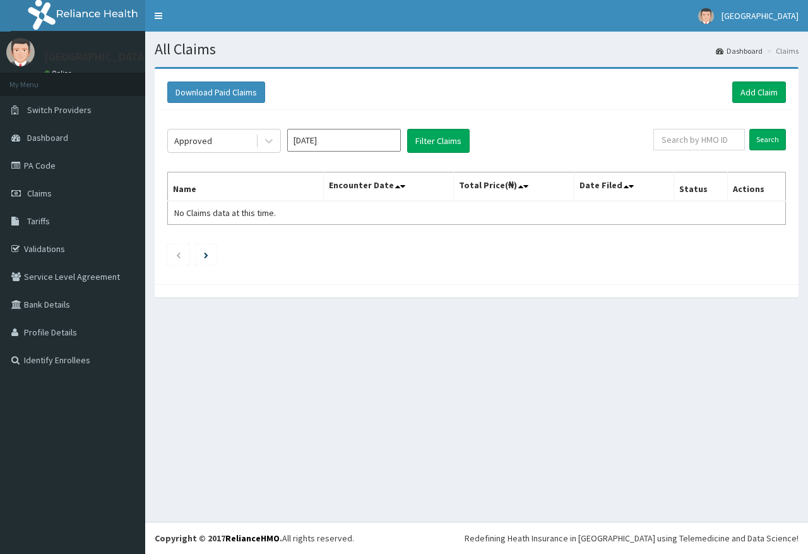
click at [452, 141] on button "Filter Claims" at bounding box center [438, 141] width 62 height 24
click at [440, 130] on button "Filter Claims" at bounding box center [438, 141] width 62 height 24
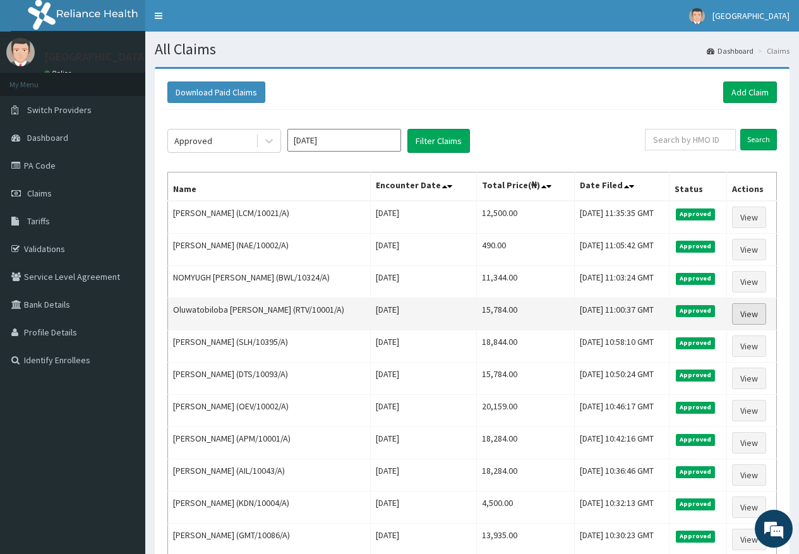
click at [747, 311] on link "View" at bounding box center [749, 313] width 34 height 21
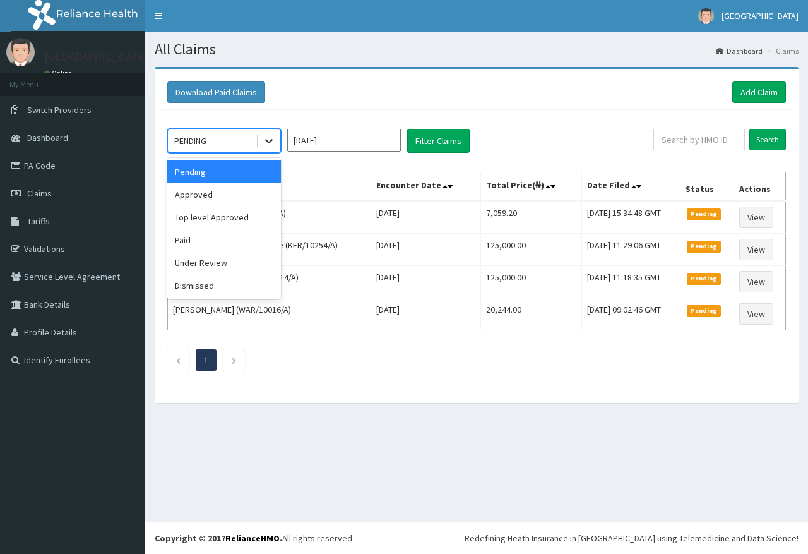
click at [265, 148] on div at bounding box center [269, 140] width 23 height 23
drag, startPoint x: 252, startPoint y: 189, endPoint x: 302, endPoint y: 170, distance: 53.6
click at [256, 187] on div "Approved" at bounding box center [224, 194] width 114 height 23
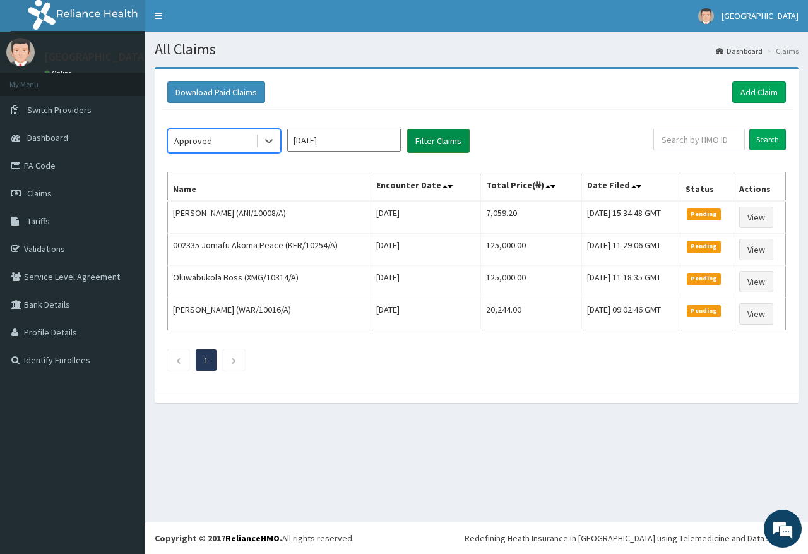
click at [444, 133] on button "Filter Claims" at bounding box center [438, 141] width 62 height 24
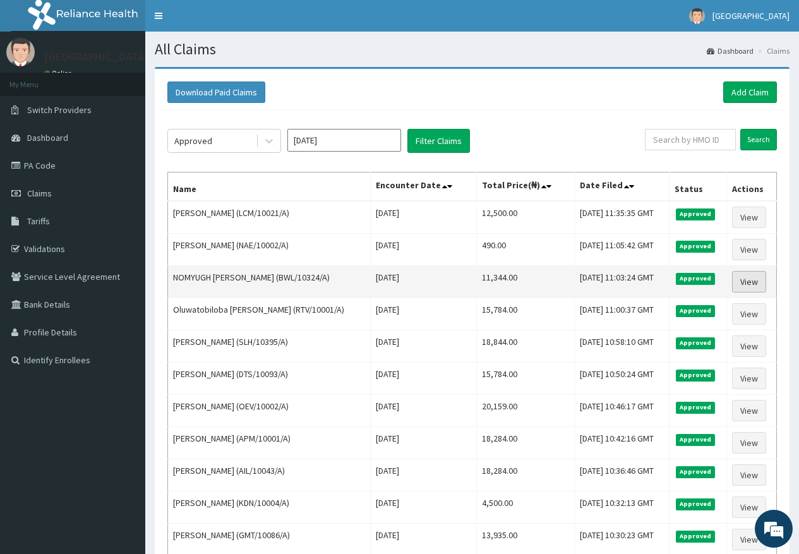
click at [752, 280] on link "View" at bounding box center [749, 281] width 34 height 21
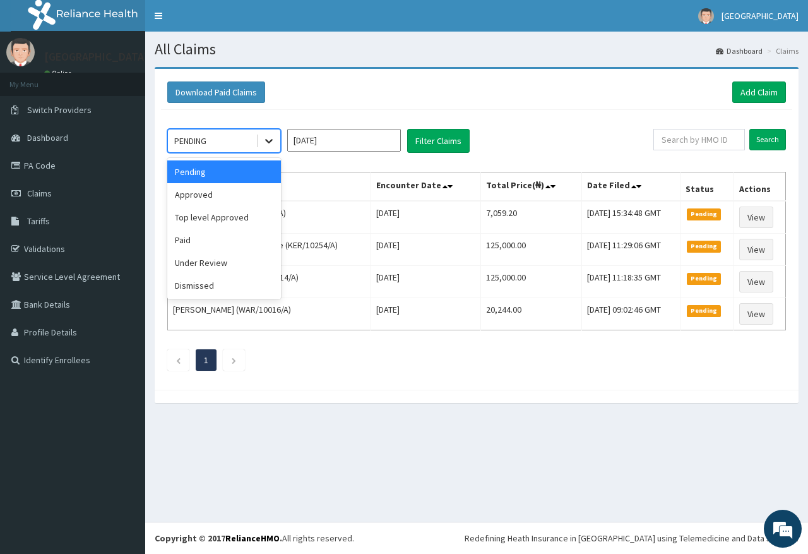
click at [264, 138] on icon at bounding box center [269, 140] width 13 height 13
click at [259, 187] on div "Approved" at bounding box center [224, 194] width 114 height 23
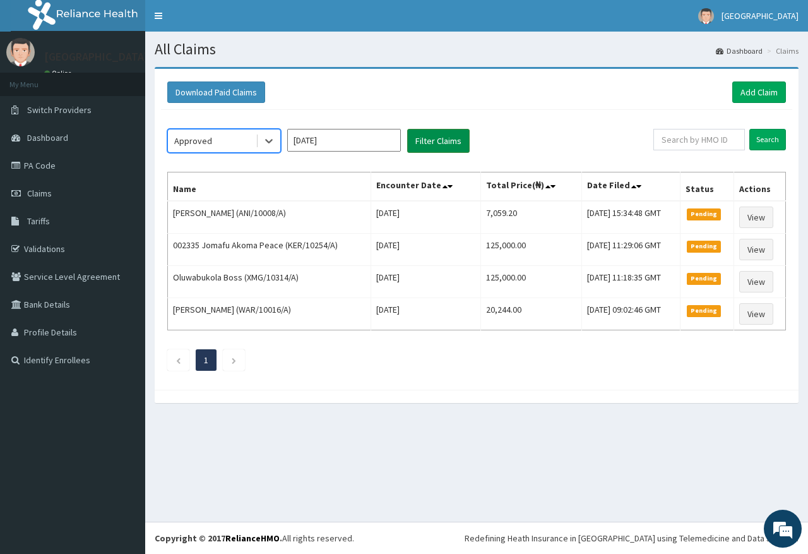
click at [453, 138] on button "Filter Claims" at bounding box center [438, 141] width 62 height 24
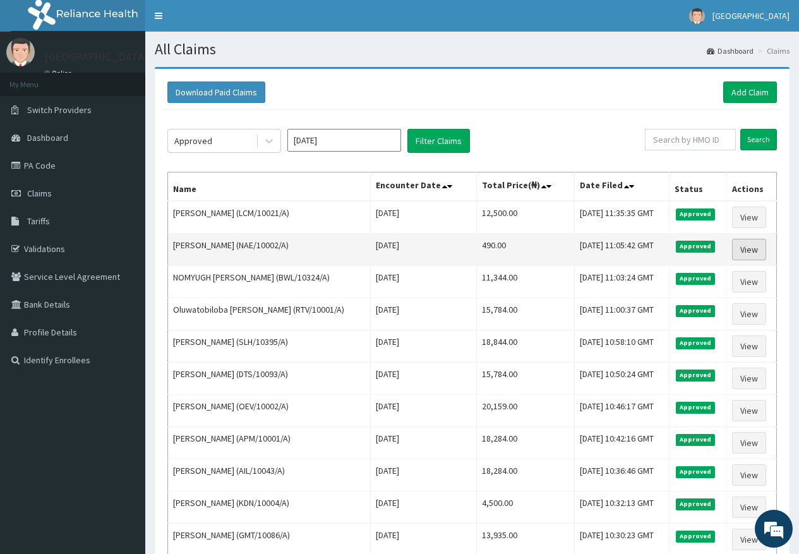
click at [744, 254] on link "View" at bounding box center [749, 249] width 34 height 21
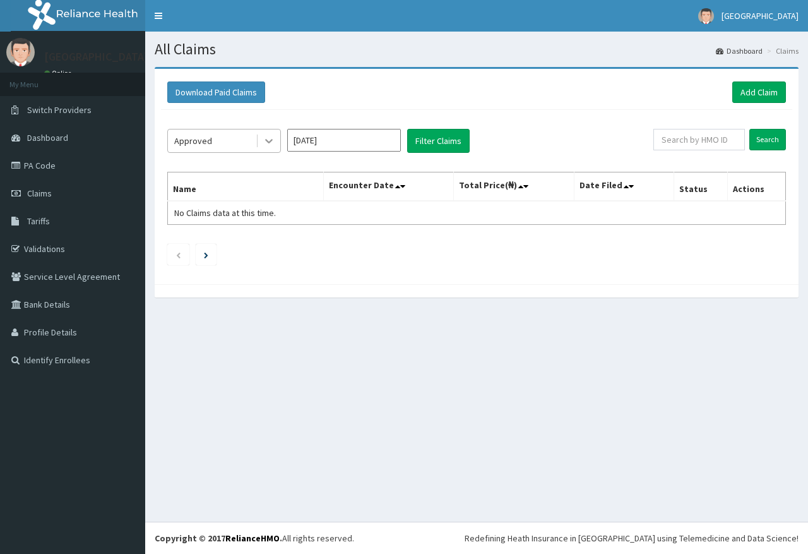
click at [270, 139] on icon at bounding box center [269, 140] width 13 height 13
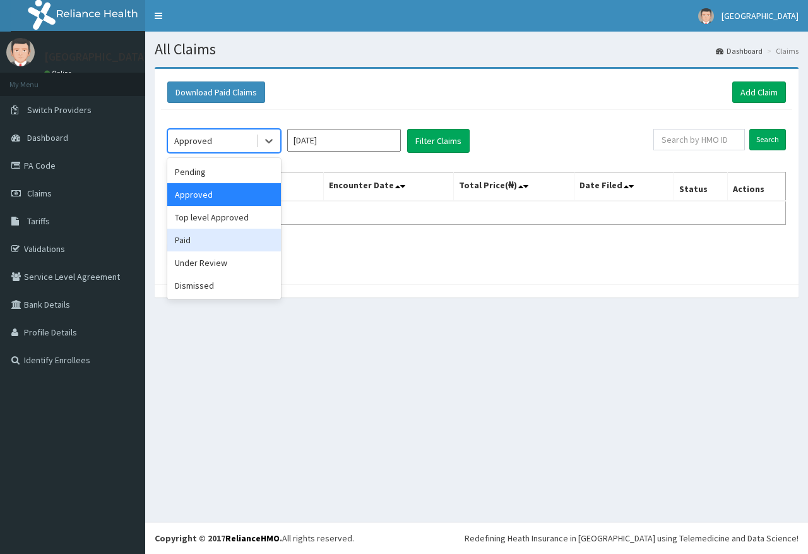
click at [197, 241] on div "Paid" at bounding box center [224, 240] width 114 height 23
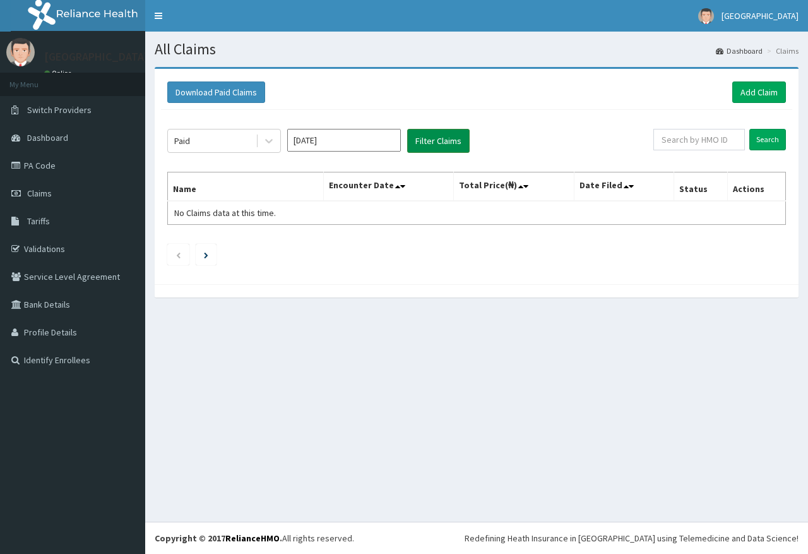
click at [453, 137] on button "Filter Claims" at bounding box center [438, 141] width 62 height 24
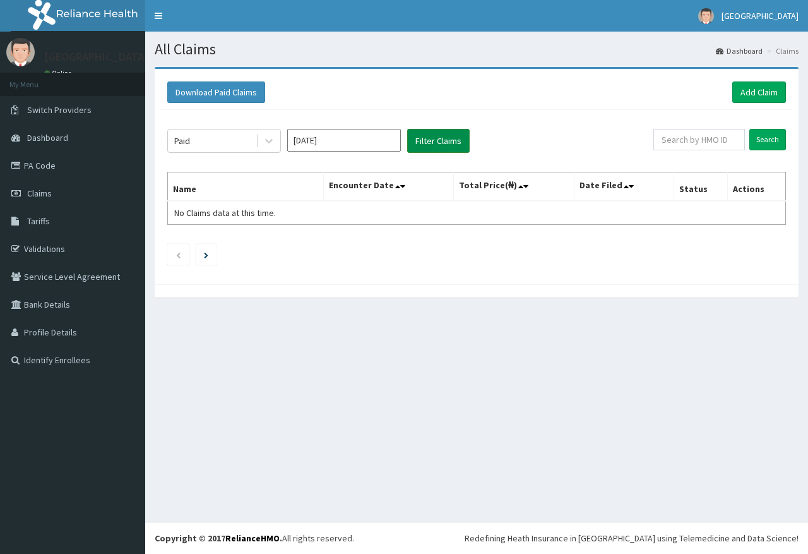
click at [453, 137] on button "Filter Claims" at bounding box center [438, 141] width 62 height 24
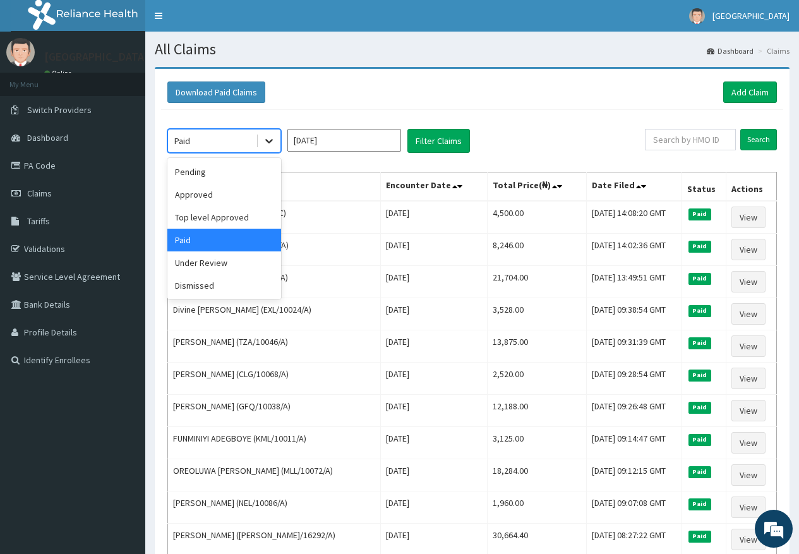
click at [273, 136] on div at bounding box center [269, 140] width 23 height 23
click at [231, 191] on div "Approved" at bounding box center [224, 194] width 114 height 23
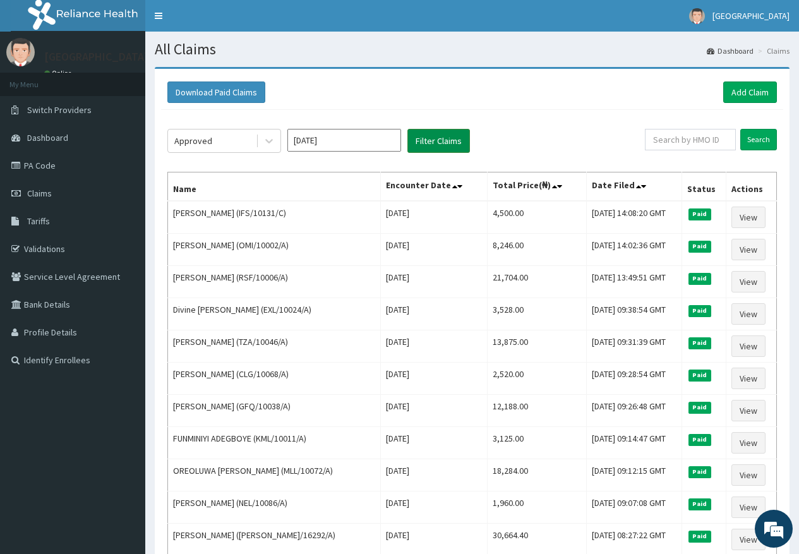
click at [421, 145] on button "Filter Claims" at bounding box center [438, 141] width 62 height 24
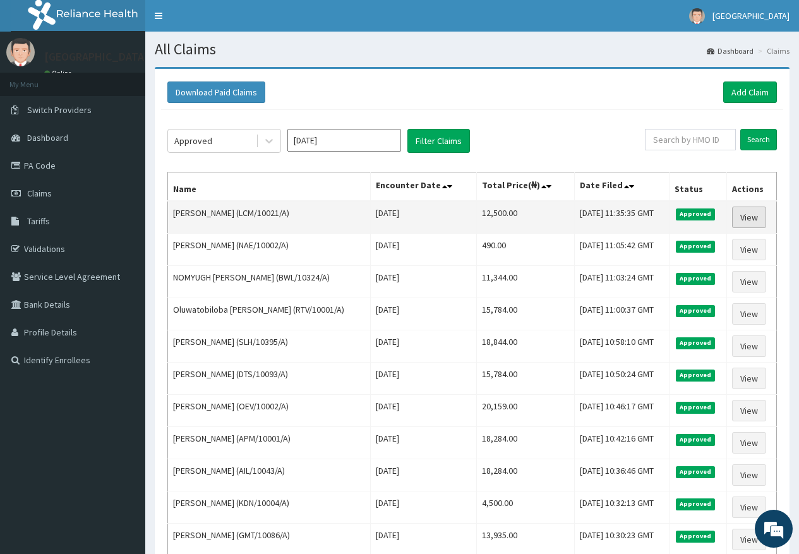
click at [759, 218] on link "View" at bounding box center [749, 216] width 34 height 21
